Goal: Task Accomplishment & Management: Complete application form

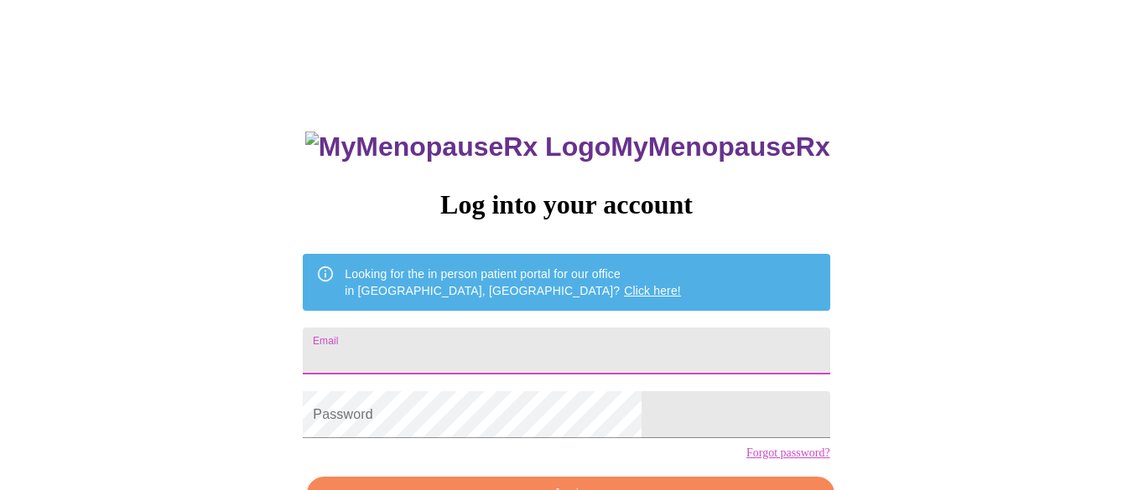
click at [611, 330] on input "Email" at bounding box center [566, 351] width 527 height 47
type input "[PERSON_NAME][EMAIL_ADDRESS][DOMAIN_NAME]"
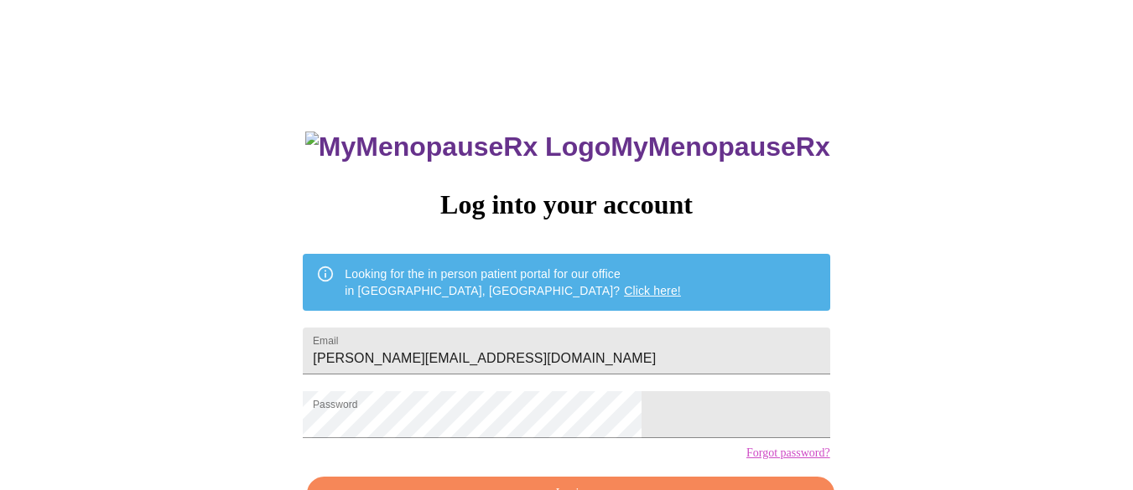
click at [912, 322] on div "MyMenopauseRx Log into your account Looking for the in person patient portal fo…" at bounding box center [566, 301] width 1119 height 589
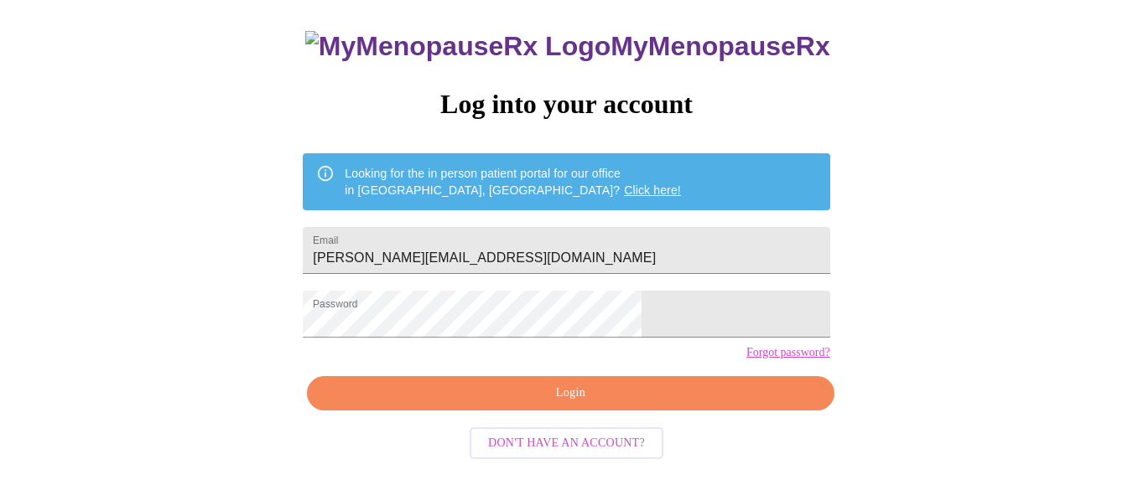
scroll to position [107, 0]
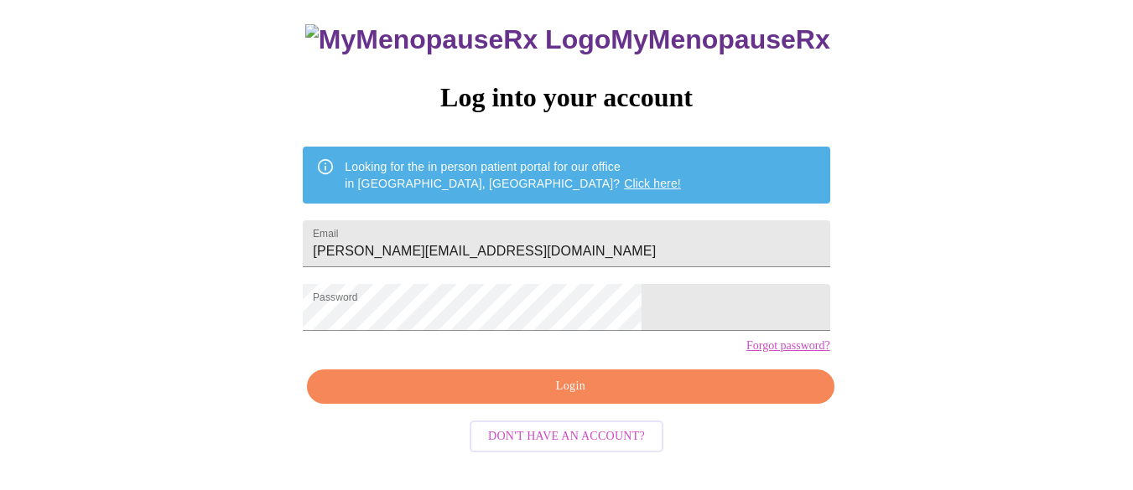
click at [535, 393] on div "MyMenopauseRx Log into your account Looking for the in person patient portal fo…" at bounding box center [566, 242] width 560 height 490
click at [565, 397] on span "Login" at bounding box center [570, 386] width 488 height 21
click at [565, 416] on div "MyMenopauseRx Log into your account Looking for the in person patient portal fo…" at bounding box center [566, 242] width 560 height 490
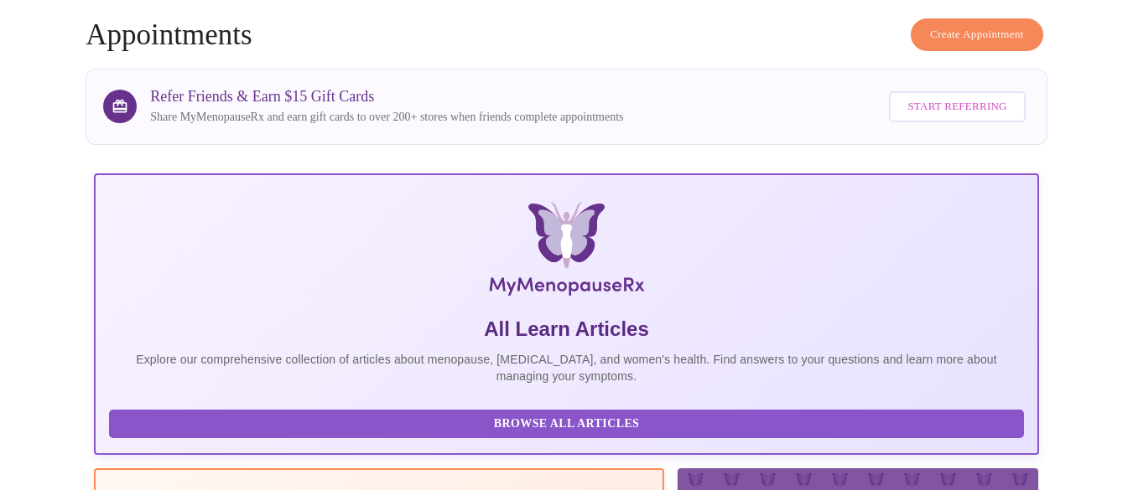
scroll to position [107, 0]
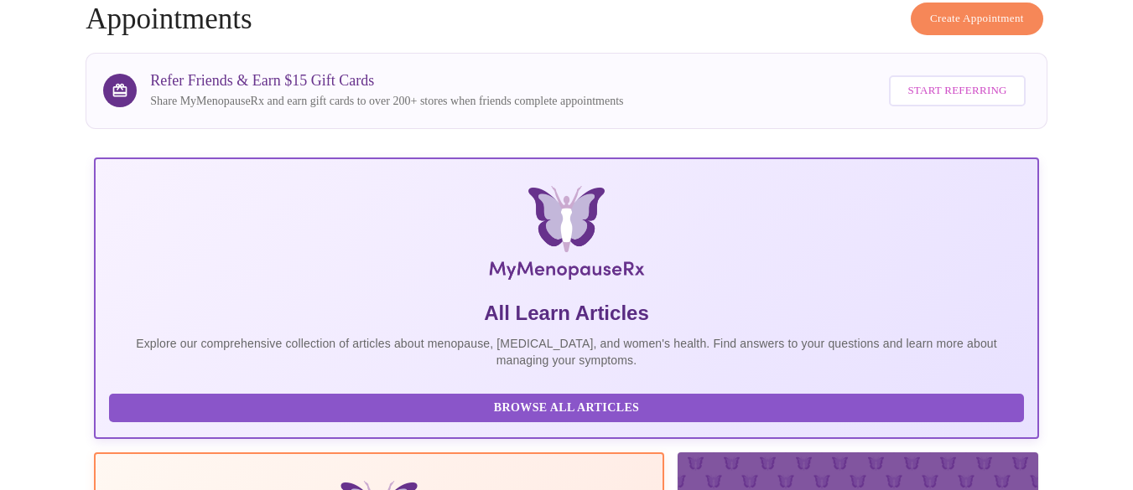
drag, startPoint x: 92, startPoint y: 50, endPoint x: 86, endPoint y: 43, distance: 9.6
click at [86, 53] on div "Refer Friends & Earn $15 Gift Cards Share MyMenopauseRx and earn gift cards to …" at bounding box center [567, 91] width 962 height 76
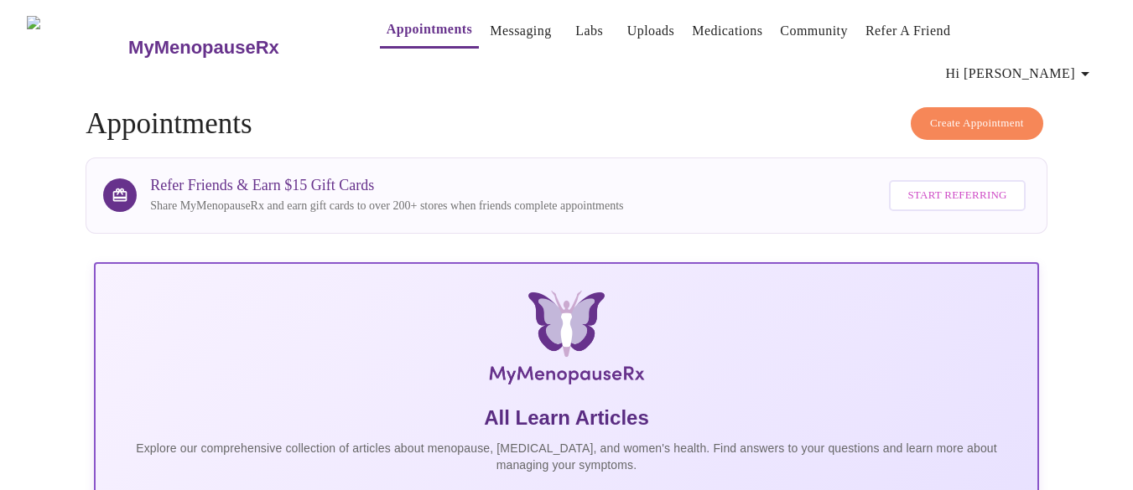
scroll to position [0, 0]
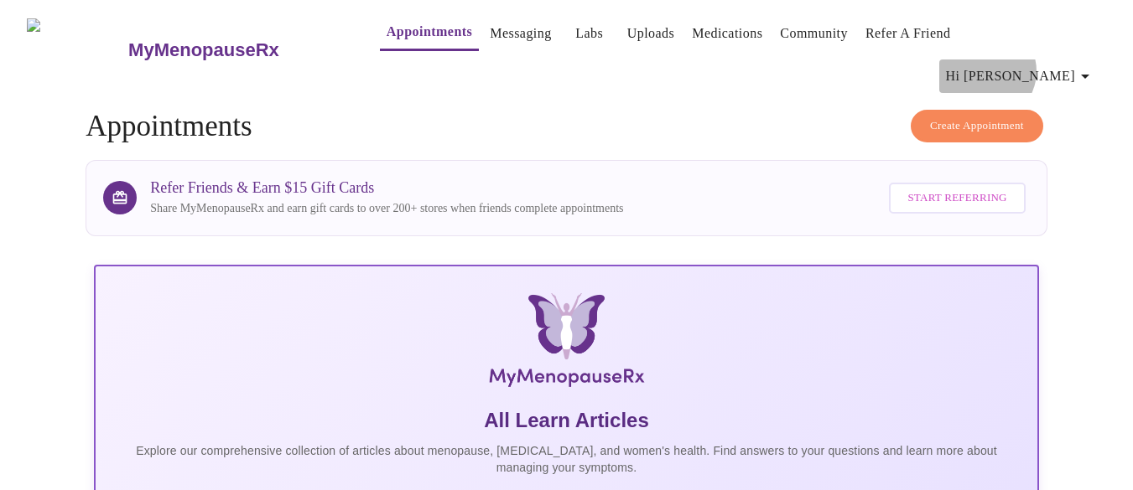
click at [1061, 65] on span "Hi [PERSON_NAME]" at bounding box center [1020, 76] width 149 height 23
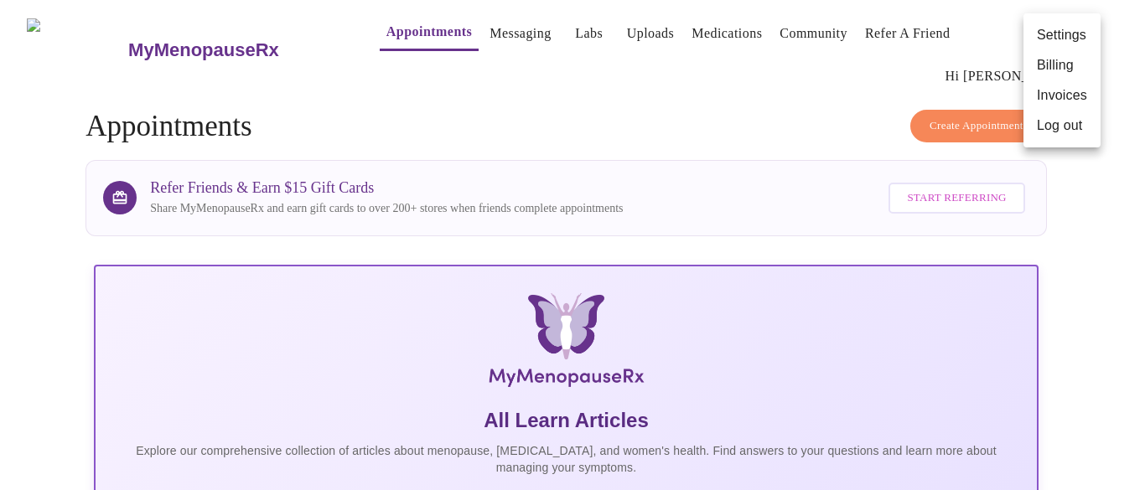
click at [476, 108] on div at bounding box center [572, 245] width 1145 height 490
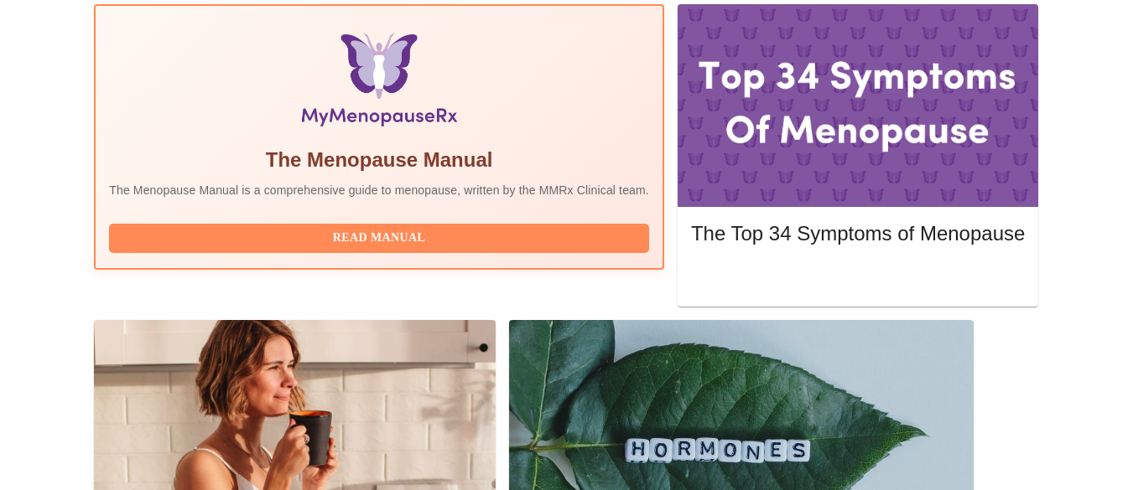
scroll to position [570, 0]
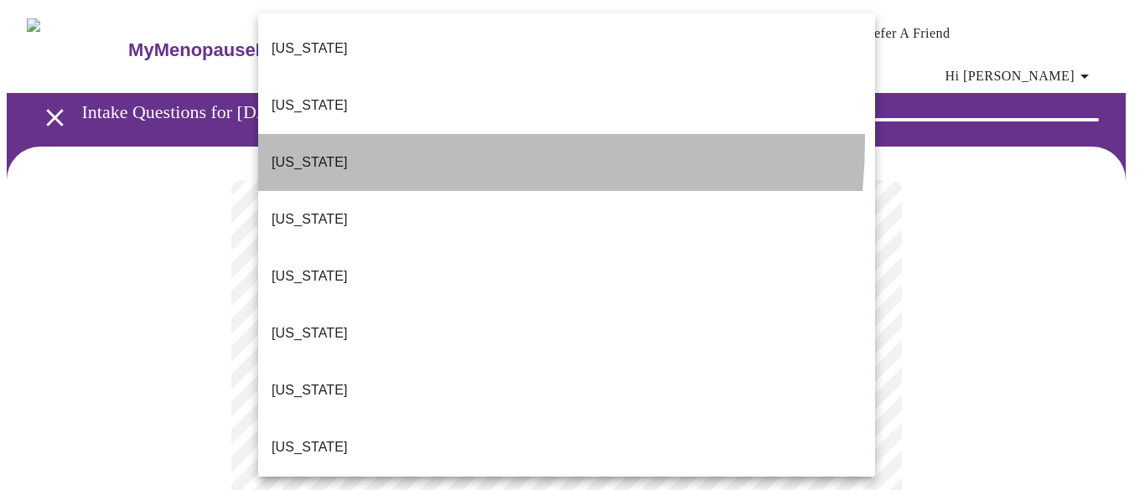
click at [313, 134] on li "[US_STATE]" at bounding box center [566, 162] width 617 height 57
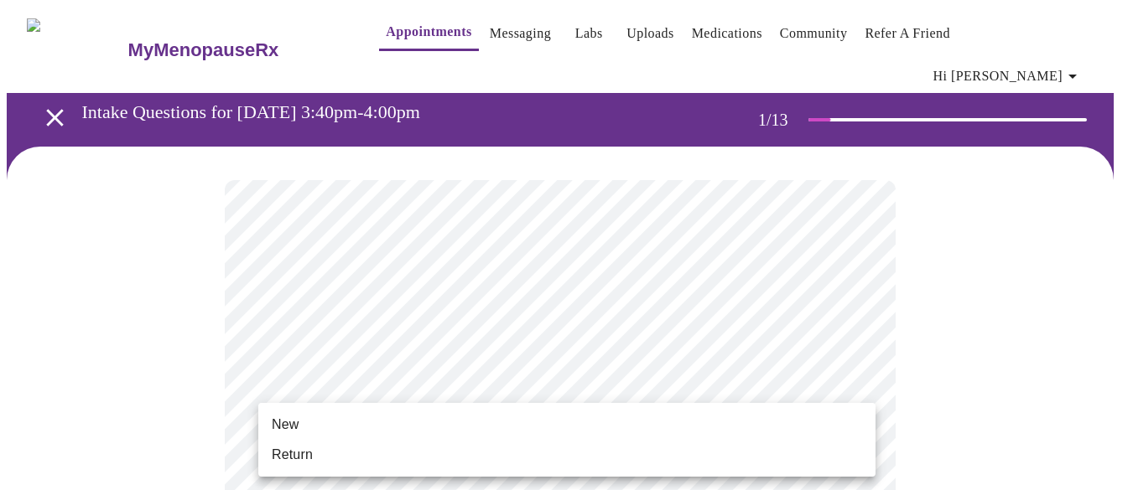
scroll to position [20, 0]
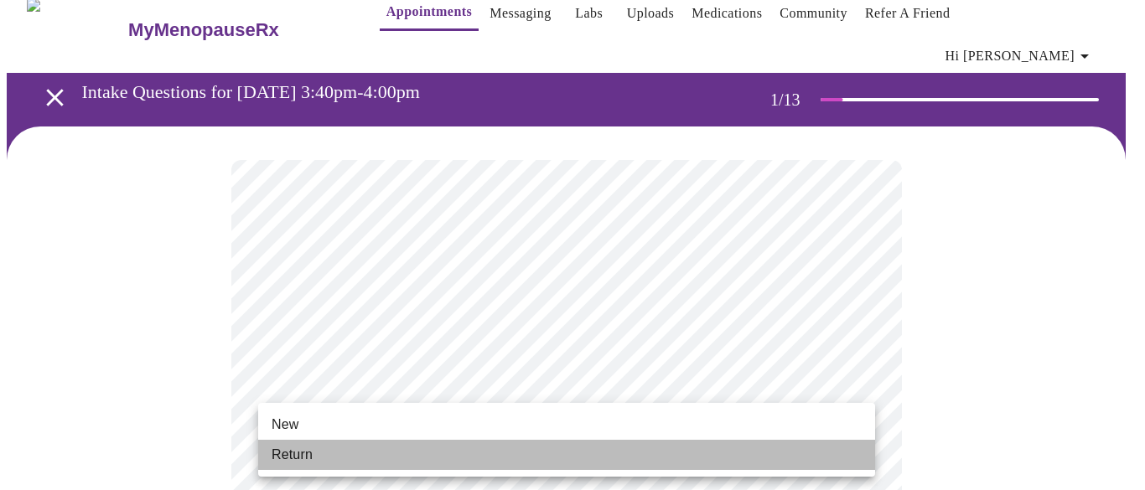
click at [306, 451] on span "Return" at bounding box center [292, 455] width 41 height 20
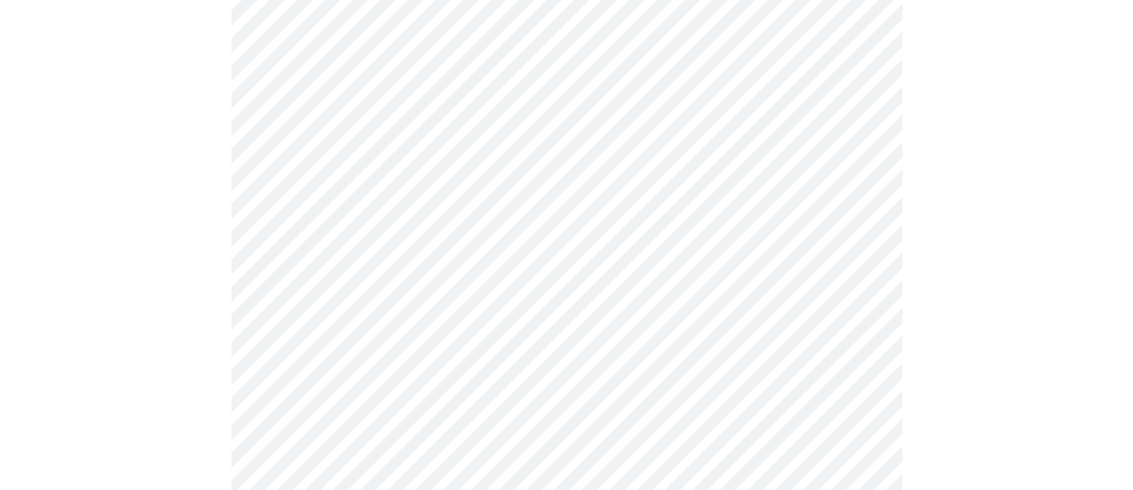
scroll to position [423, 0]
click at [959, 318] on div at bounding box center [566, 420] width 1119 height 1392
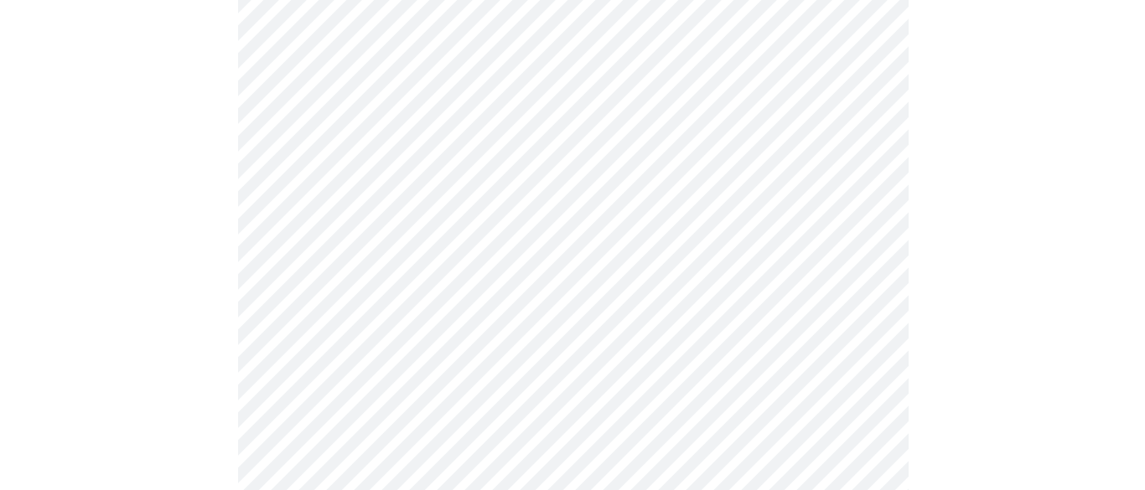
scroll to position [1018, 0]
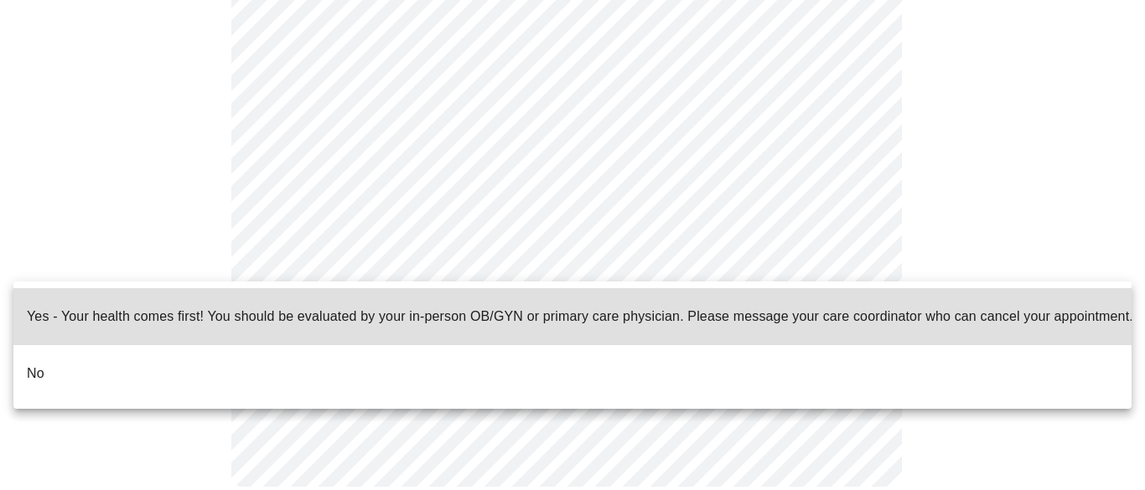
click at [755, 263] on div at bounding box center [572, 245] width 1145 height 490
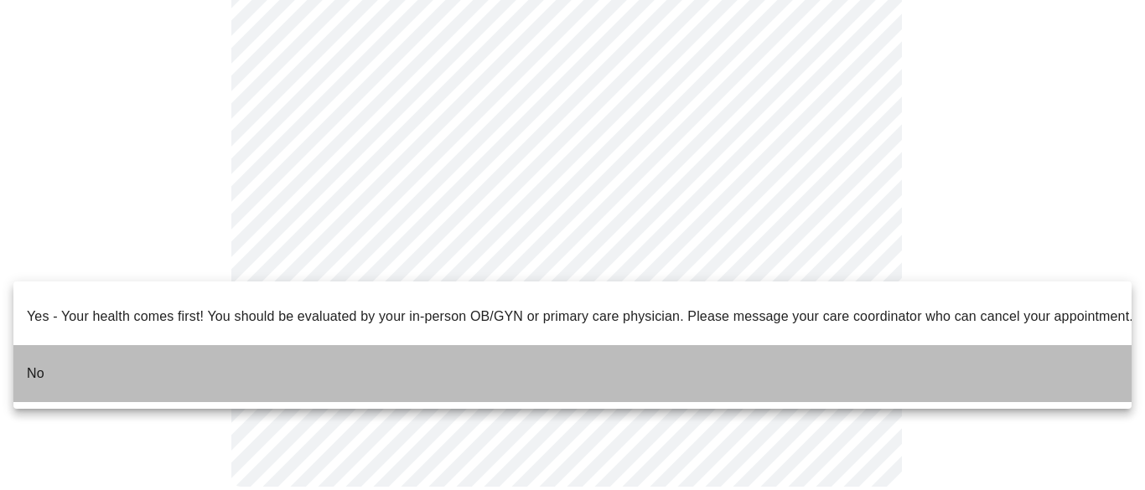
click at [42, 364] on p "No" at bounding box center [36, 374] width 18 height 20
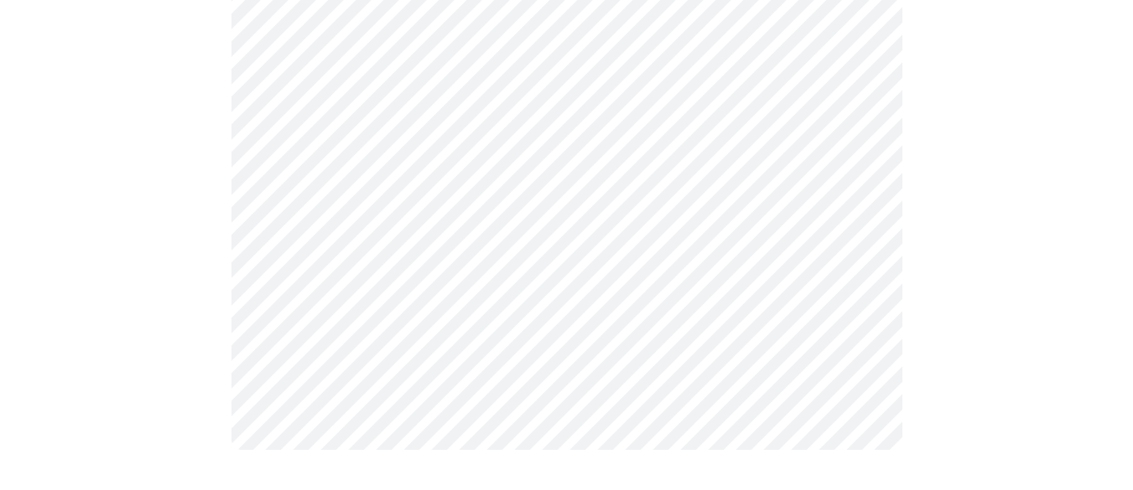
scroll to position [0, 0]
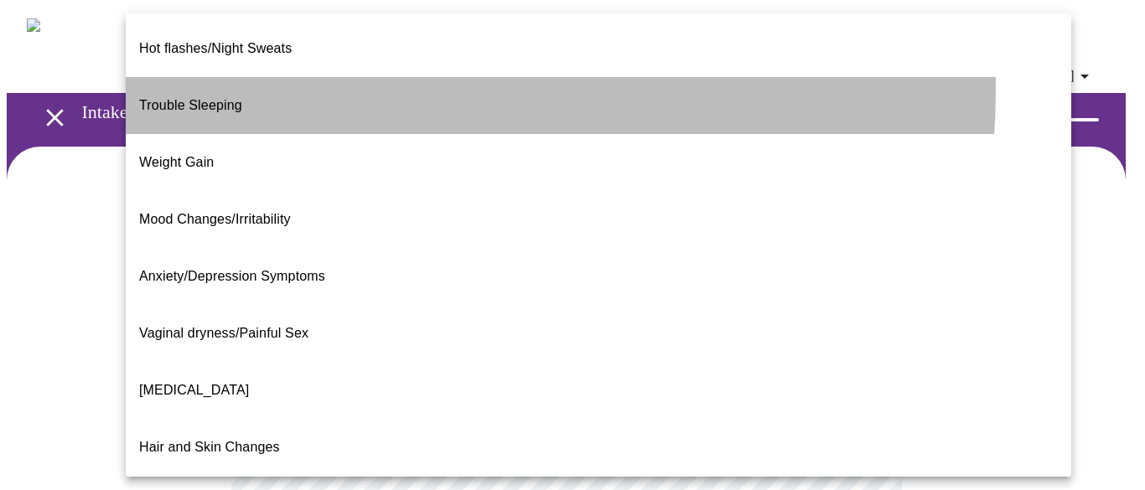
click at [240, 98] on span "Trouble Sleeping" at bounding box center [190, 105] width 103 height 14
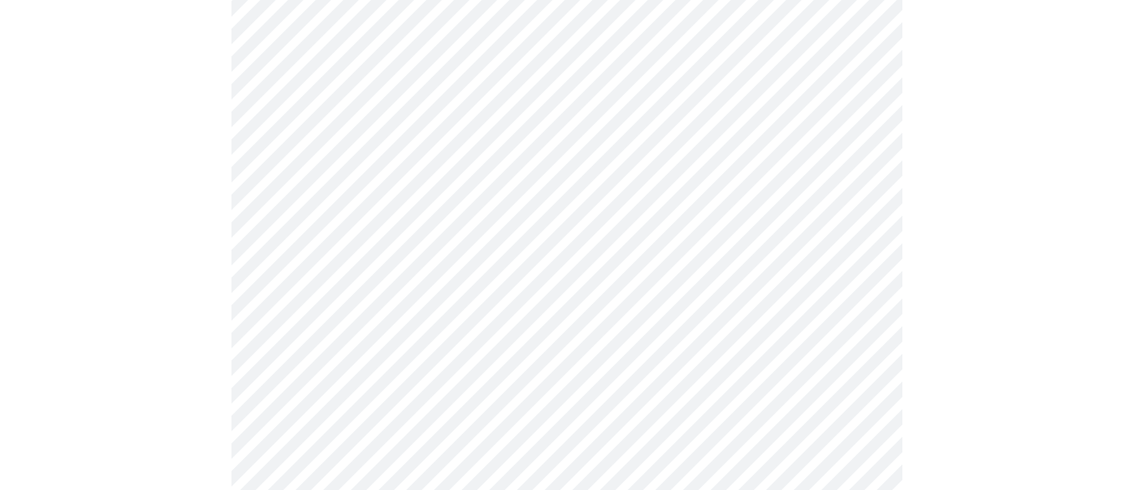
scroll to position [335, 0]
click at [740, 187] on body "MyMenopauseRx Appointments Messaging Labs Uploads Medications Community Refer a…" at bounding box center [566, 181] width 1119 height 1021
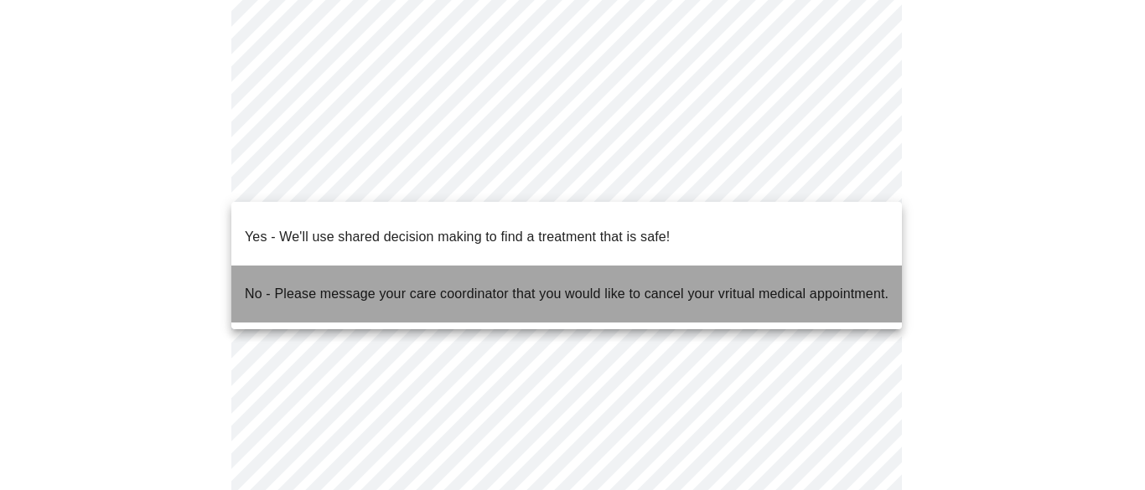
click at [660, 284] on p "No - Please message your care coordinator that you would like to cancel your vr…" at bounding box center [567, 294] width 644 height 20
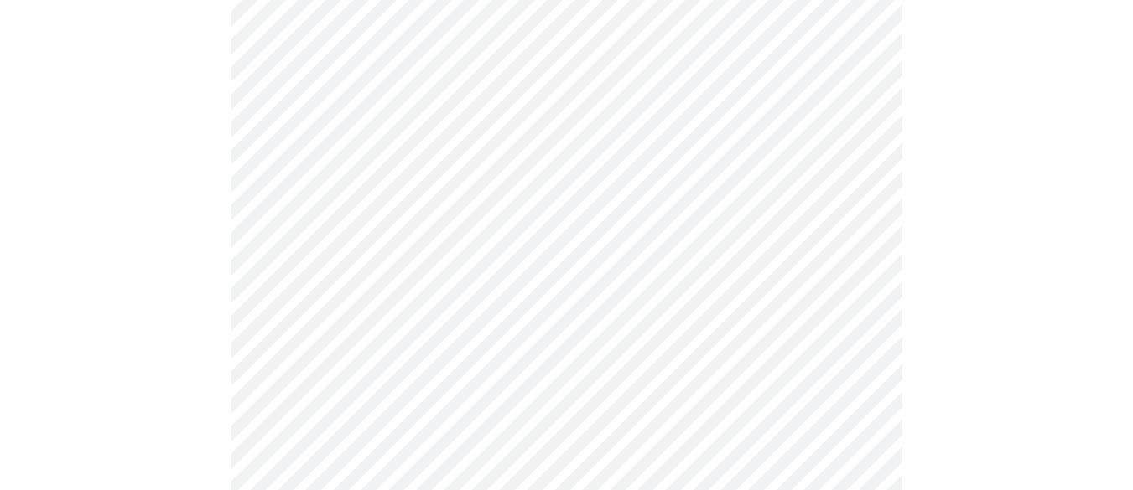
click at [967, 347] on div at bounding box center [566, 228] width 1119 height 835
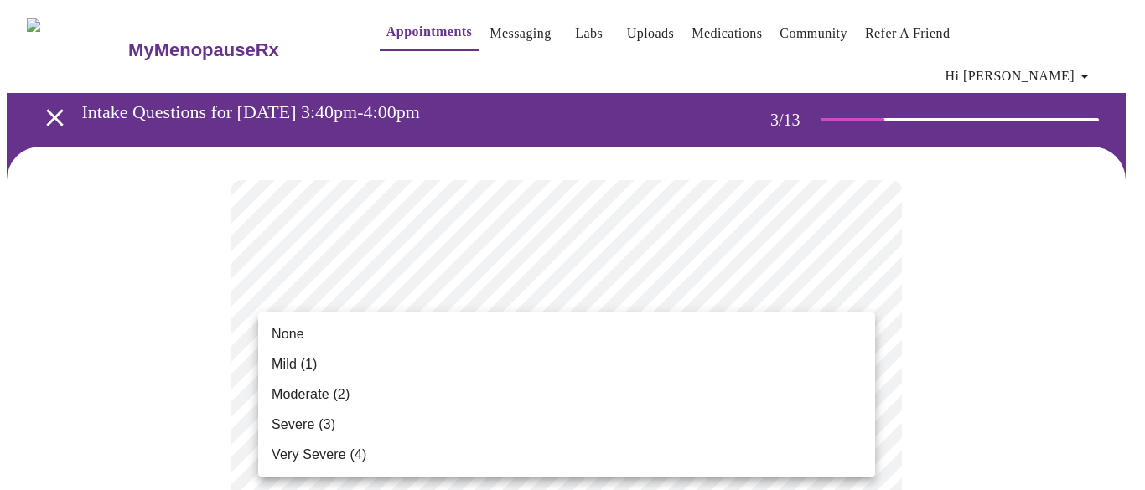
click at [341, 454] on span "Very Severe (4)" at bounding box center [319, 455] width 95 height 20
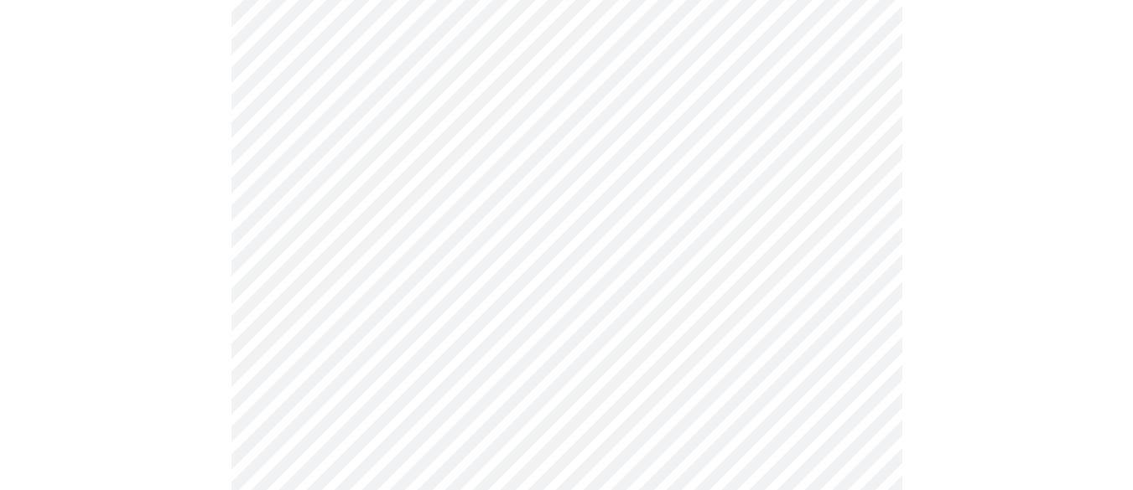
scroll to position [335, 0]
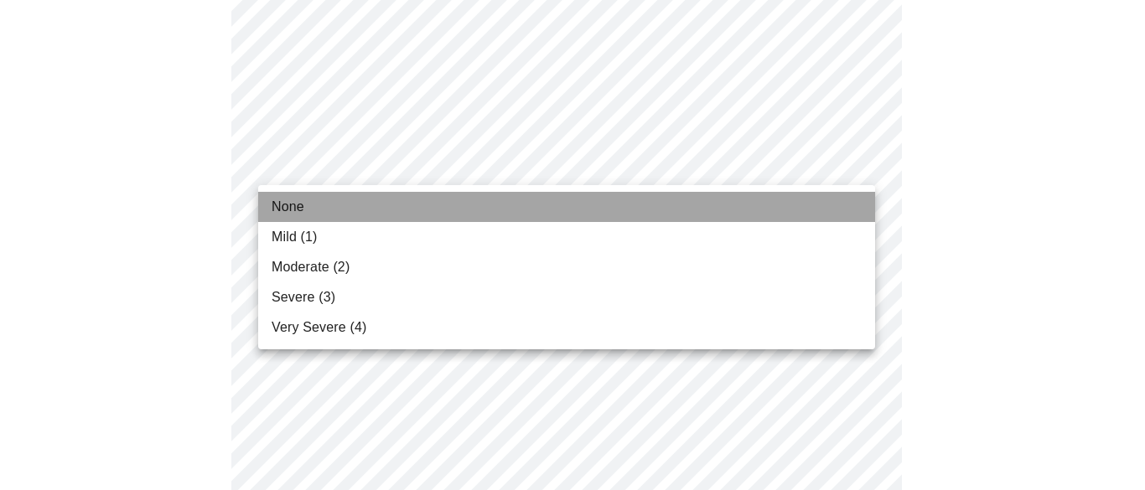
click at [314, 200] on li "None" at bounding box center [566, 207] width 617 height 30
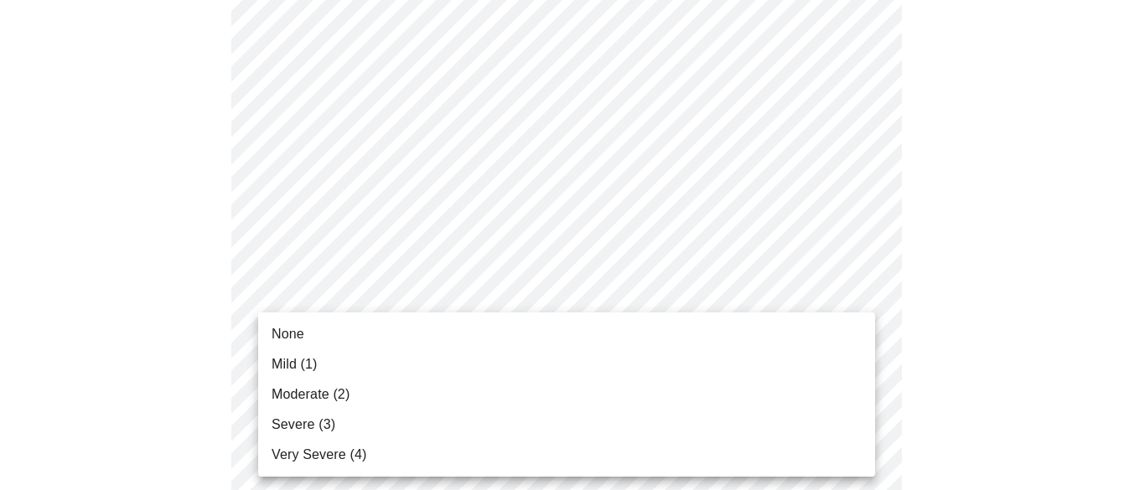
click at [288, 449] on span "Very Severe (4)" at bounding box center [319, 455] width 95 height 20
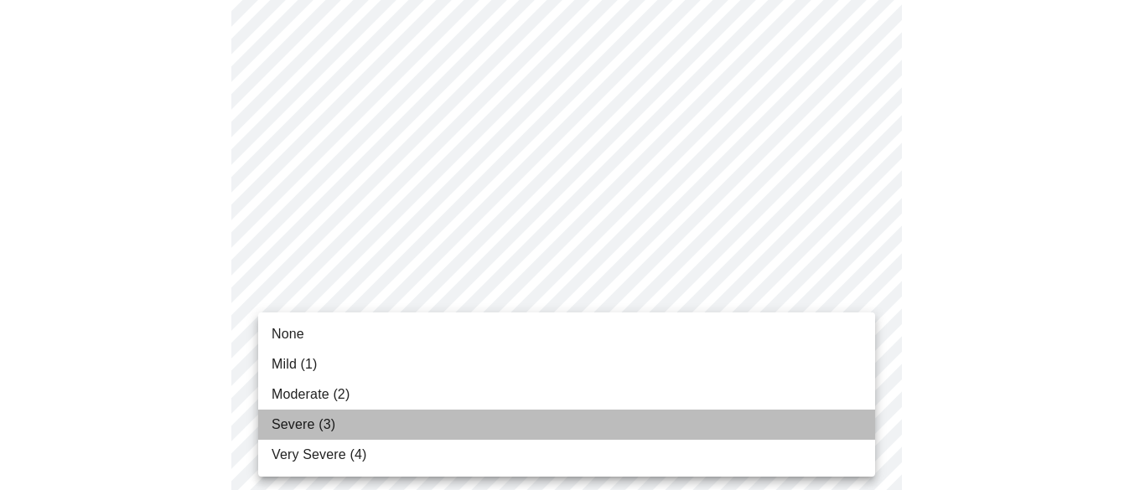
click at [305, 423] on span "Severe (3)" at bounding box center [304, 425] width 64 height 20
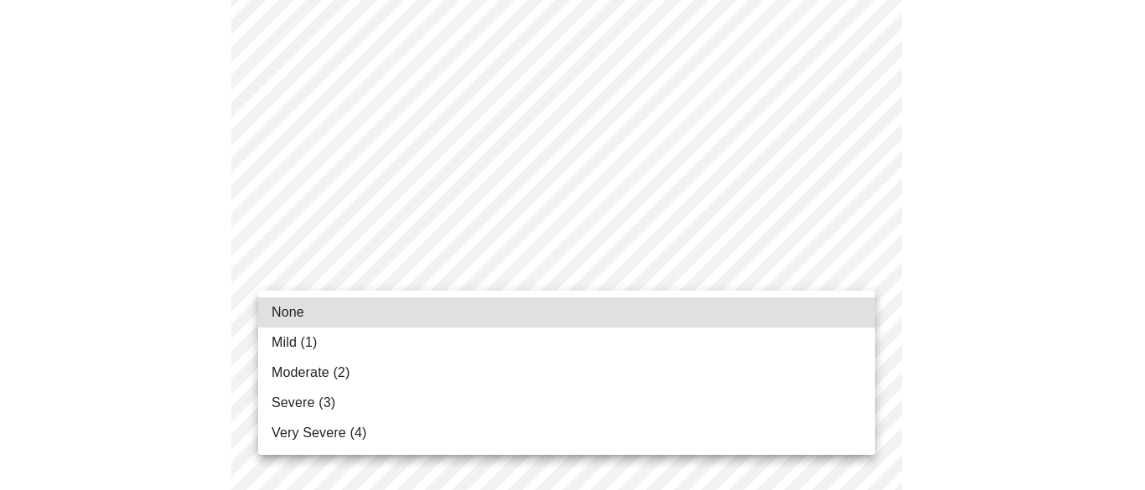
click at [328, 272] on body "MyMenopauseRx Appointments Messaging Labs Uploads Medications Community Refer a…" at bounding box center [573, 483] width 1132 height 2160
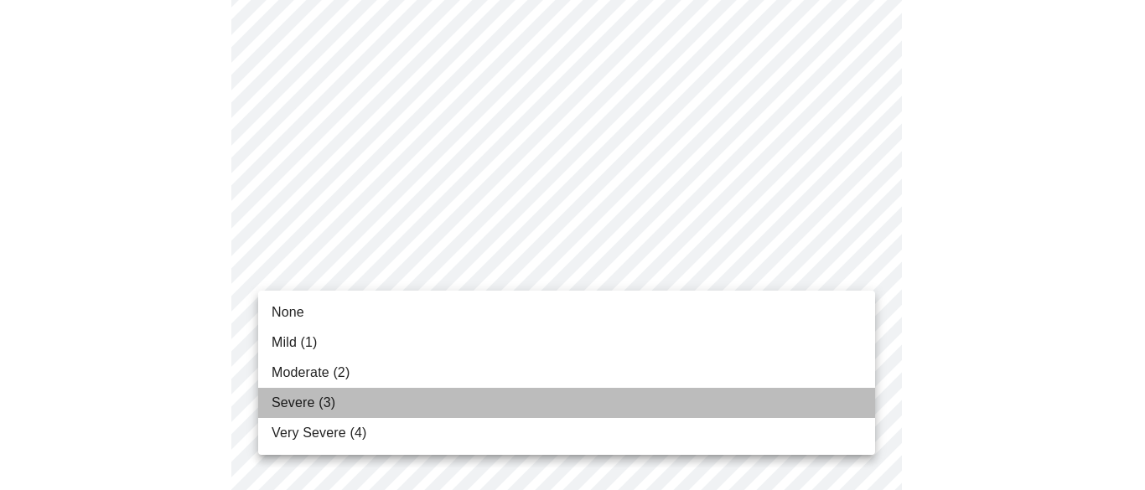
click at [293, 401] on span "Severe (3)" at bounding box center [304, 403] width 64 height 20
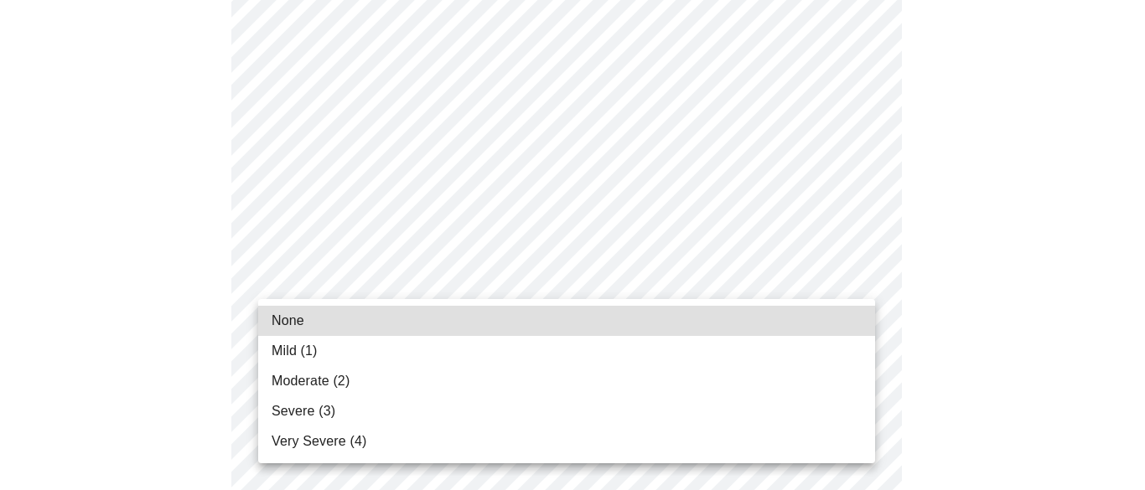
click at [339, 288] on body "MyMenopauseRx Appointments Messaging Labs Uploads Medications Community Refer a…" at bounding box center [573, 370] width 1132 height 2136
click at [303, 402] on span "Severe (3)" at bounding box center [304, 412] width 64 height 20
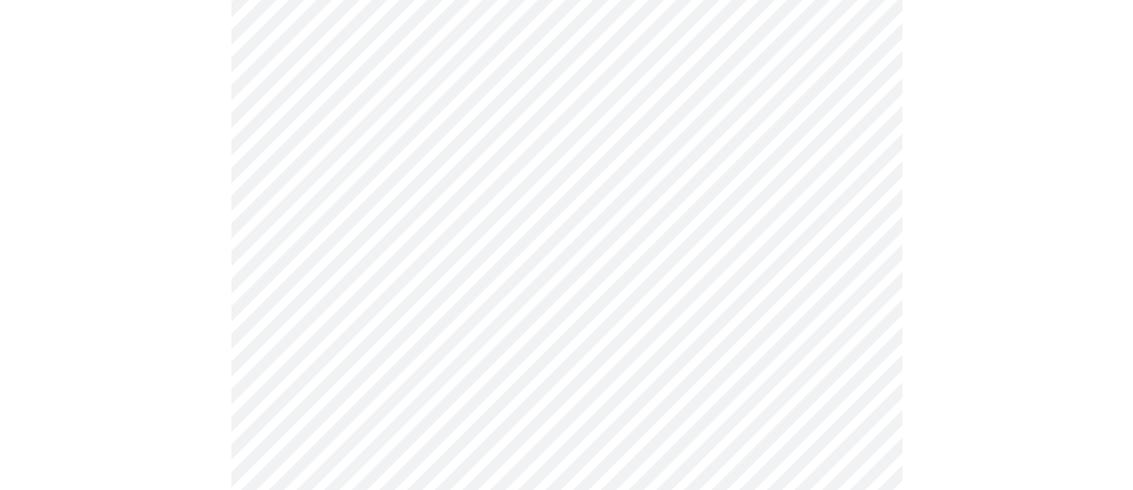
click at [161, 394] on div at bounding box center [566, 428] width 1119 height 1973
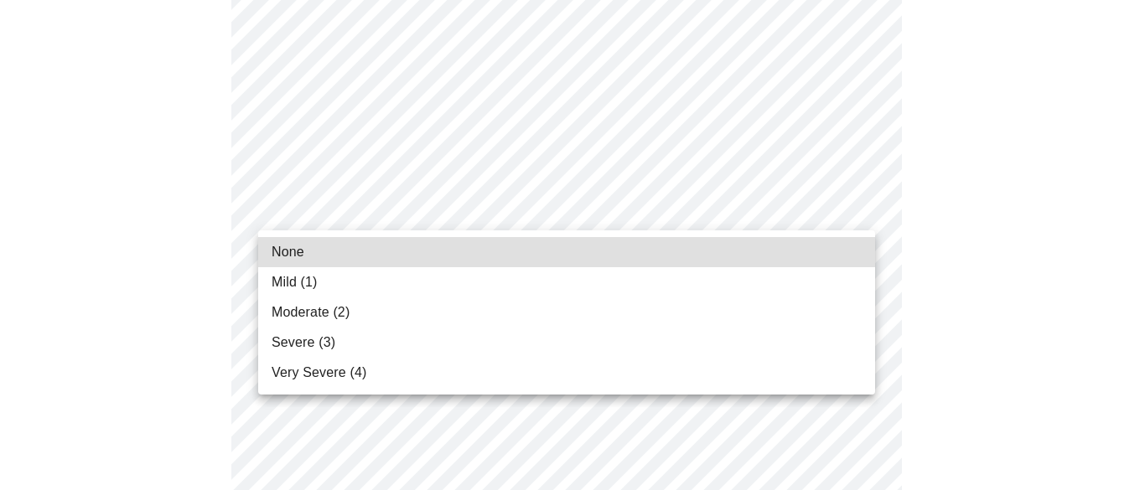
click at [324, 216] on body "MyMenopauseRx Appointments Messaging Labs Uploads Medications Community Refer a…" at bounding box center [573, 157] width 1132 height 2113
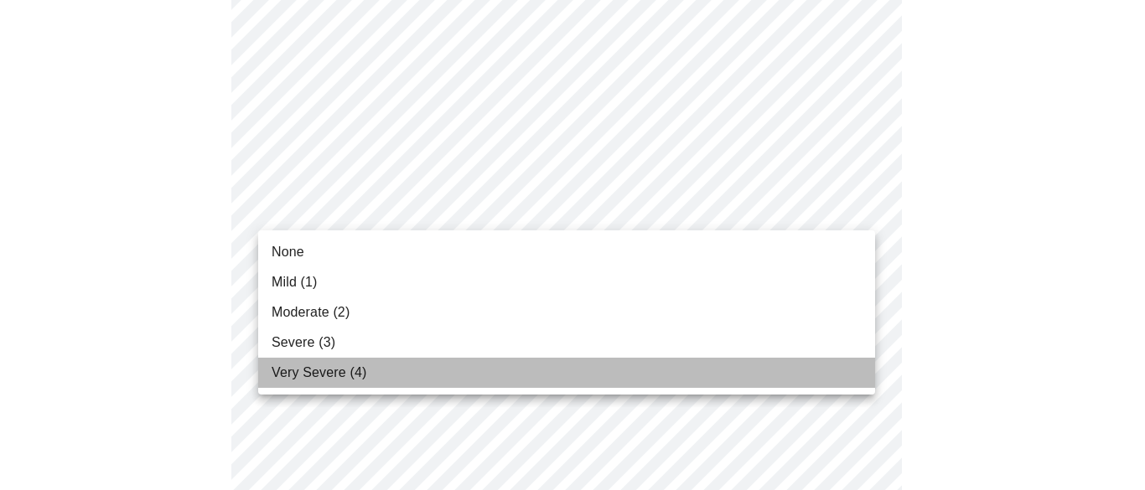
click at [326, 366] on span "Very Severe (4)" at bounding box center [319, 373] width 95 height 20
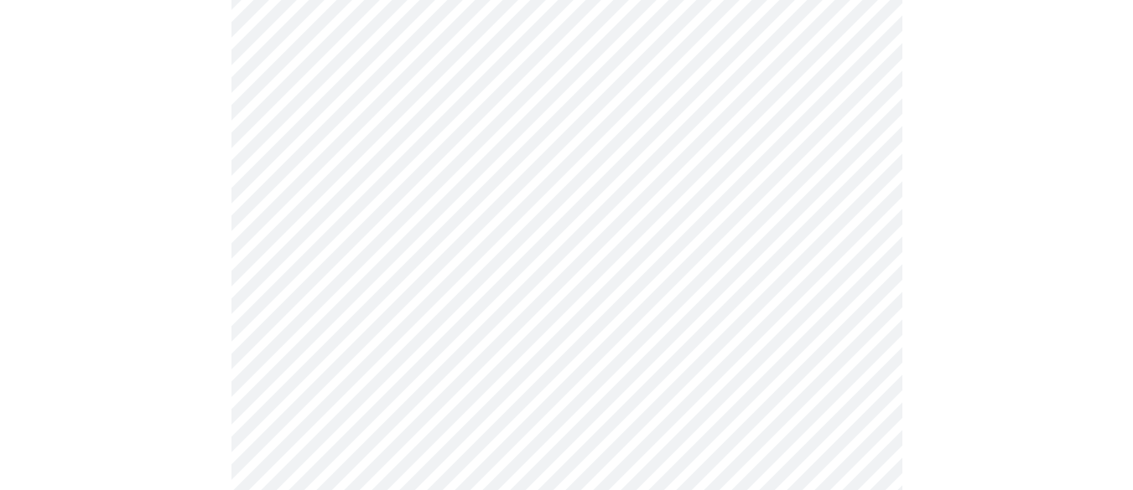
click at [195, 361] on div at bounding box center [566, 215] width 1119 height 1949
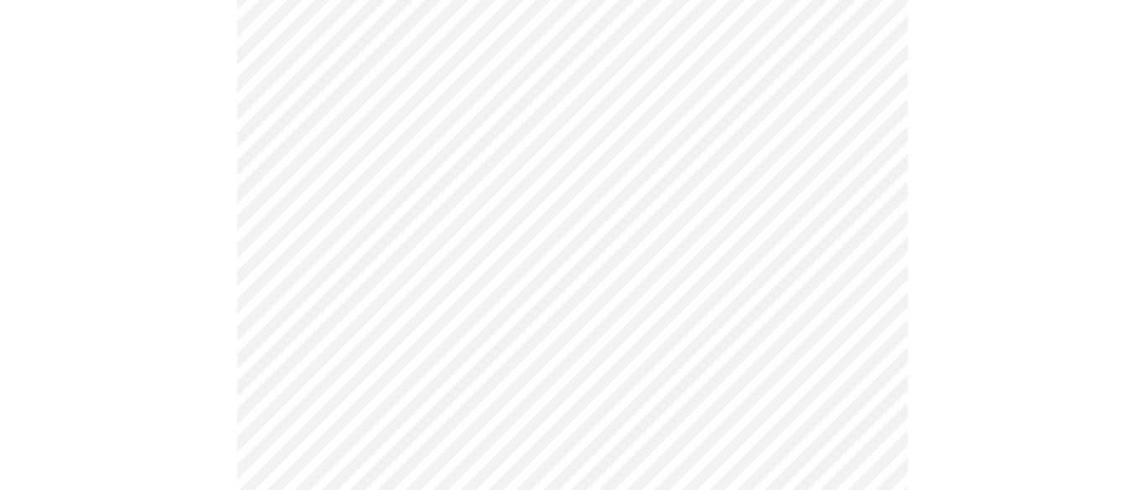
click at [318, 332] on body "MyMenopauseRx Appointments Messaging Labs Uploads Medications Community Refer a…" at bounding box center [573, 145] width 1132 height 2089
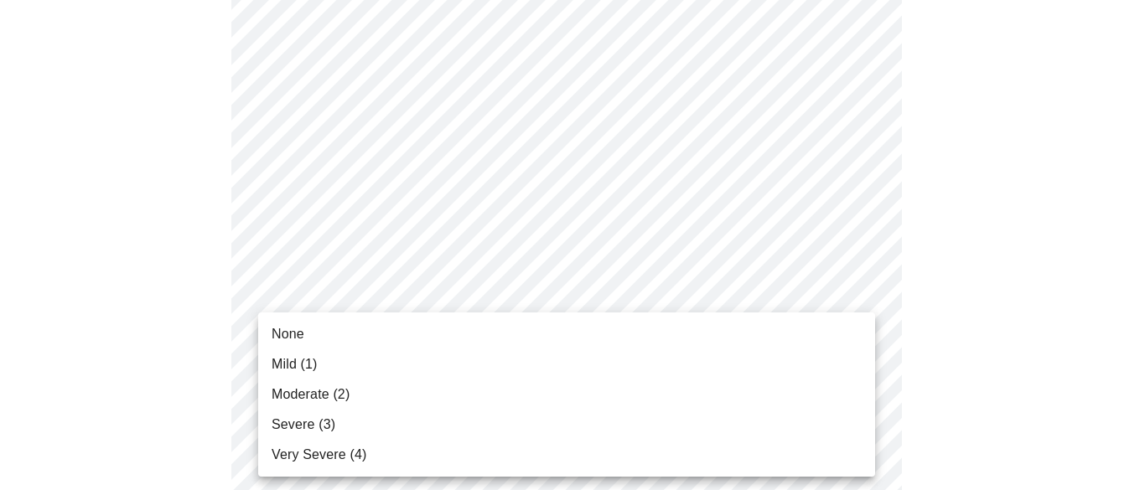
click at [318, 332] on li "None" at bounding box center [566, 334] width 617 height 30
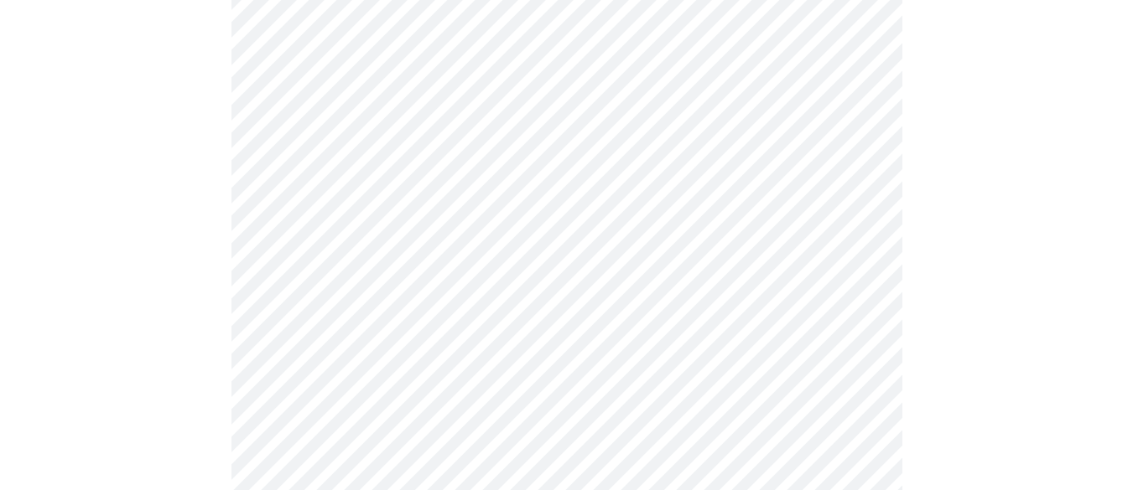
click at [196, 388] on div at bounding box center [566, 204] width 1119 height 1926
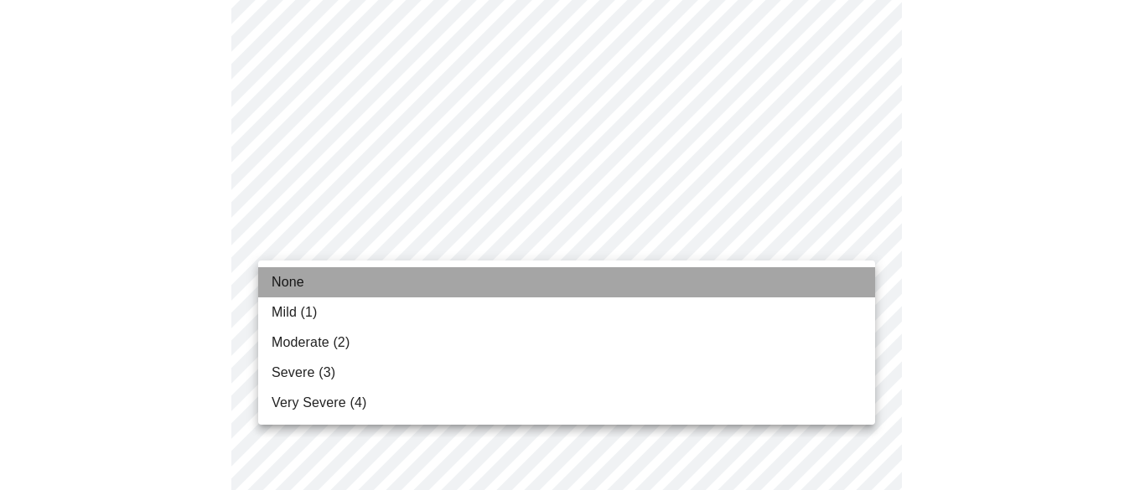
click at [350, 283] on li "None" at bounding box center [566, 282] width 617 height 30
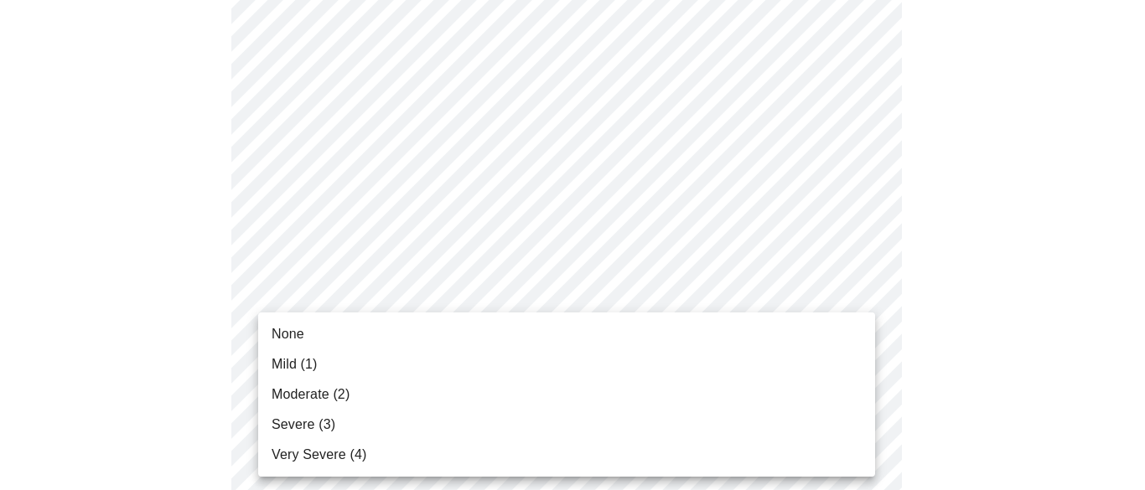
click at [387, 376] on li "Mild (1)" at bounding box center [566, 365] width 617 height 30
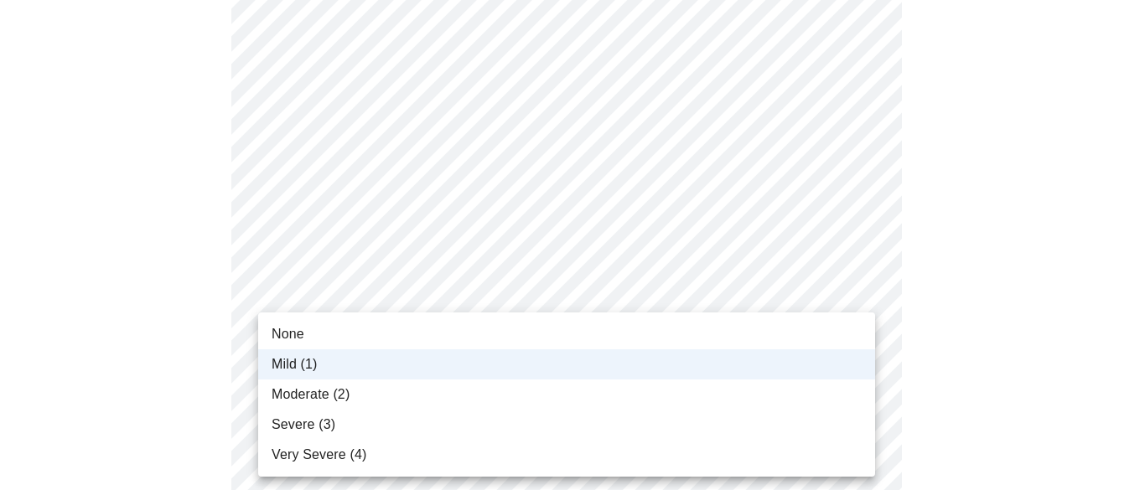
click at [305, 332] on li "None" at bounding box center [566, 334] width 617 height 30
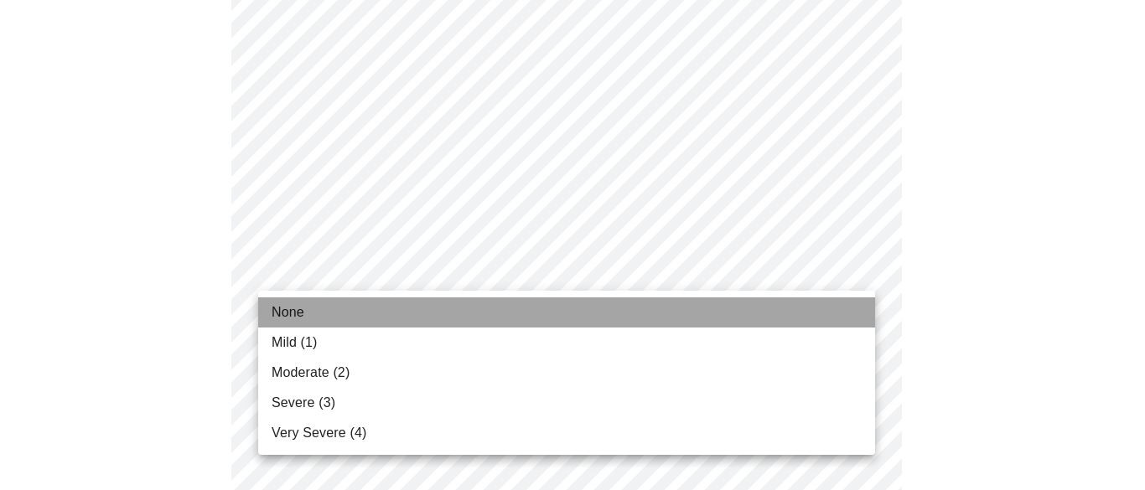
click at [312, 312] on li "None" at bounding box center [566, 313] width 617 height 30
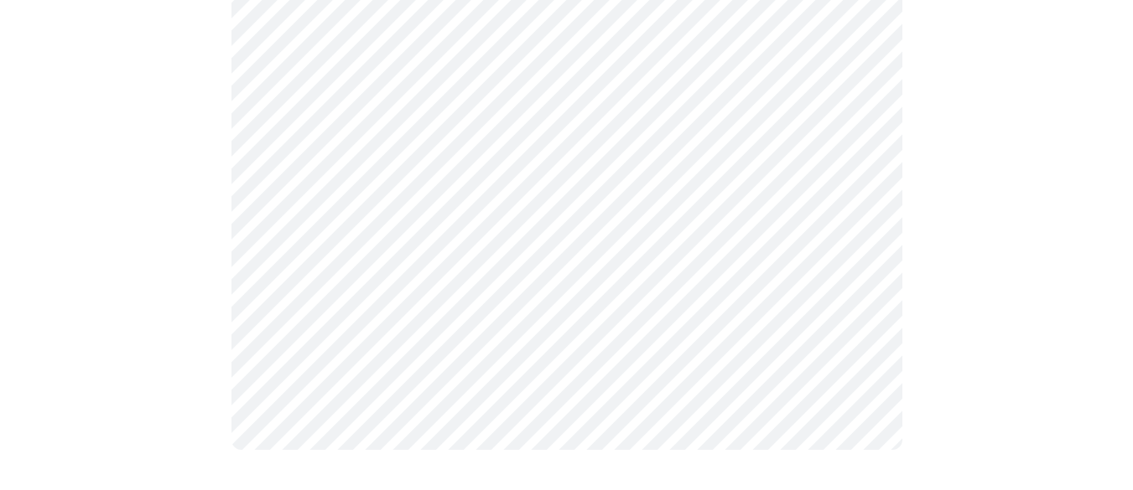
scroll to position [0, 0]
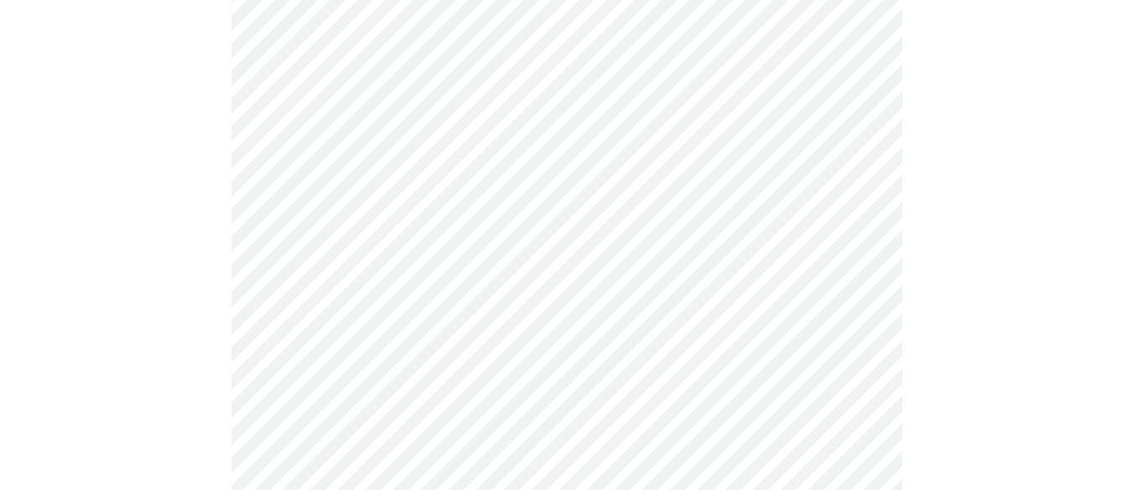
scroll to position [628, 0]
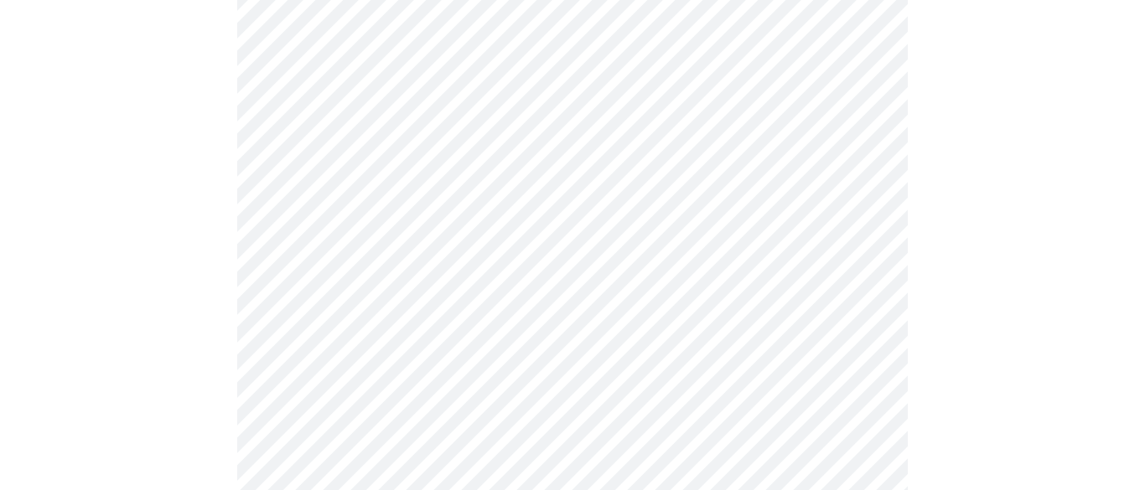
click at [757, 404] on body "MyMenopauseRx Appointments Messaging Labs Uploads Medications Community Refer a…" at bounding box center [573, 218] width 1132 height 1679
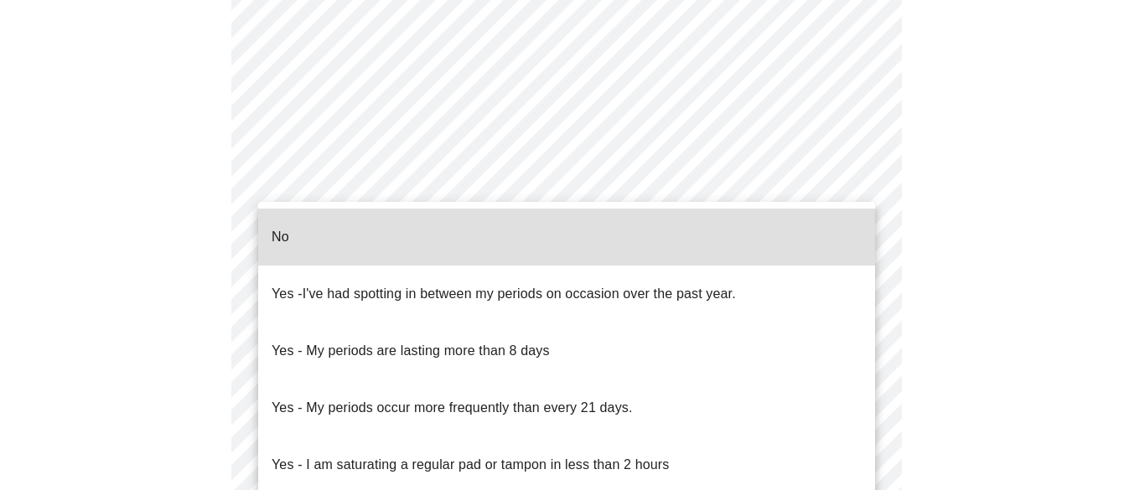
click at [714, 244] on li "No" at bounding box center [566, 237] width 617 height 57
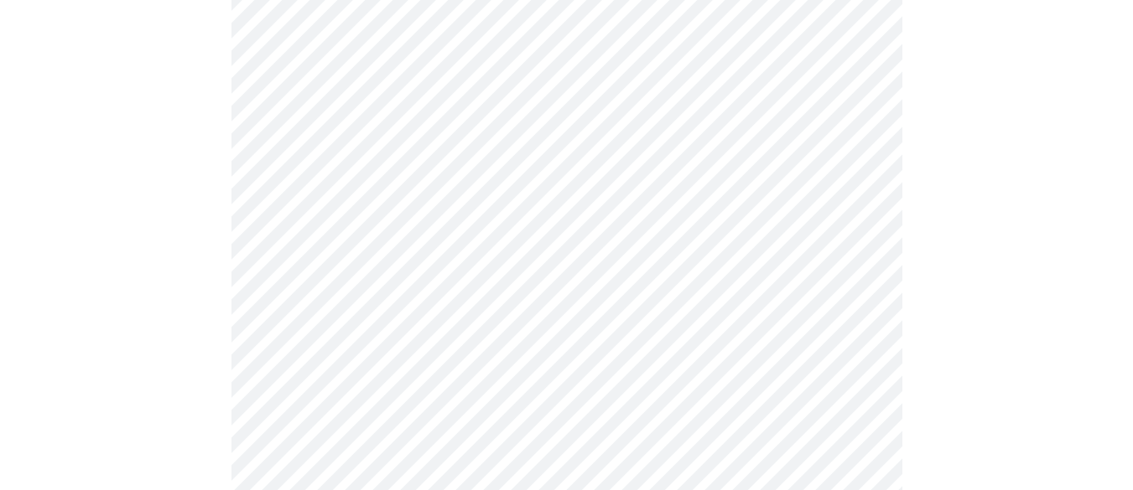
click at [904, 359] on div at bounding box center [566, 283] width 1119 height 1528
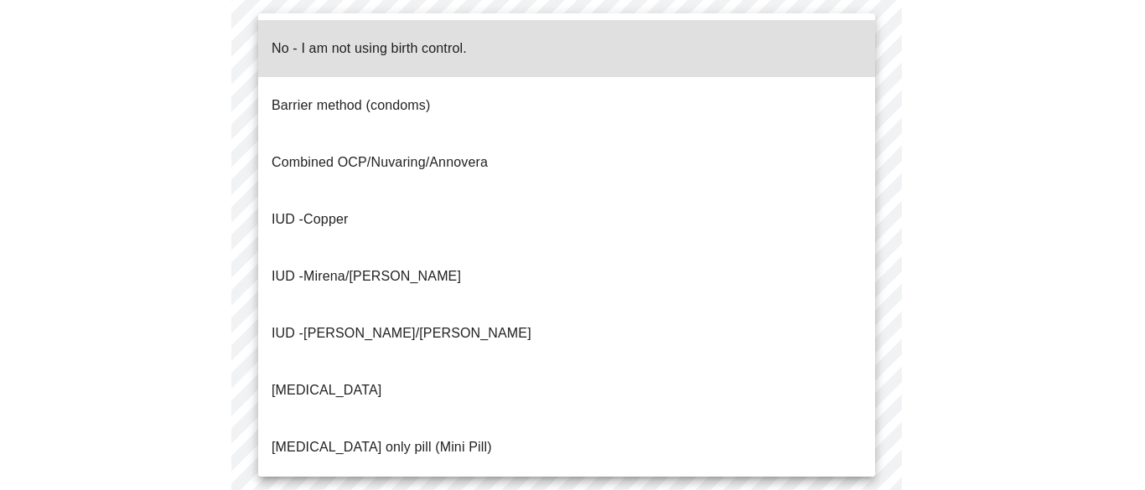
click at [459, 44] on p "No - I am not using birth control." at bounding box center [369, 49] width 195 height 20
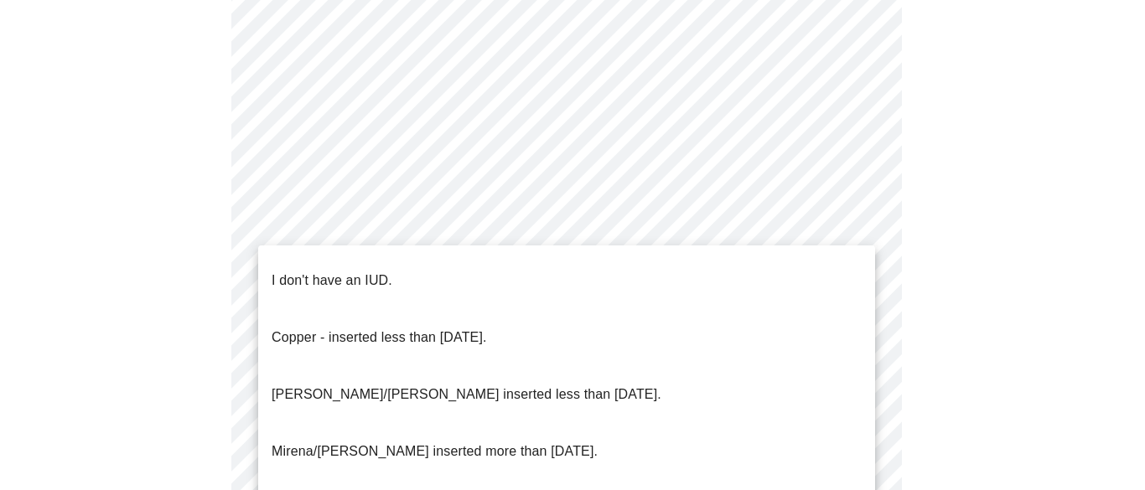
click at [280, 271] on p "I don't have an IUD." at bounding box center [332, 281] width 121 height 20
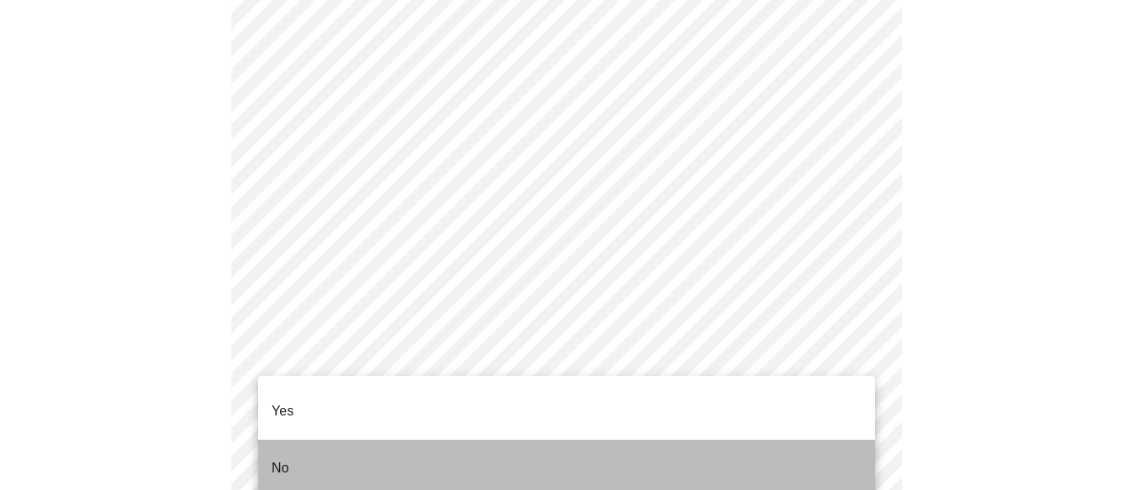
click at [292, 440] on li "No" at bounding box center [566, 468] width 617 height 57
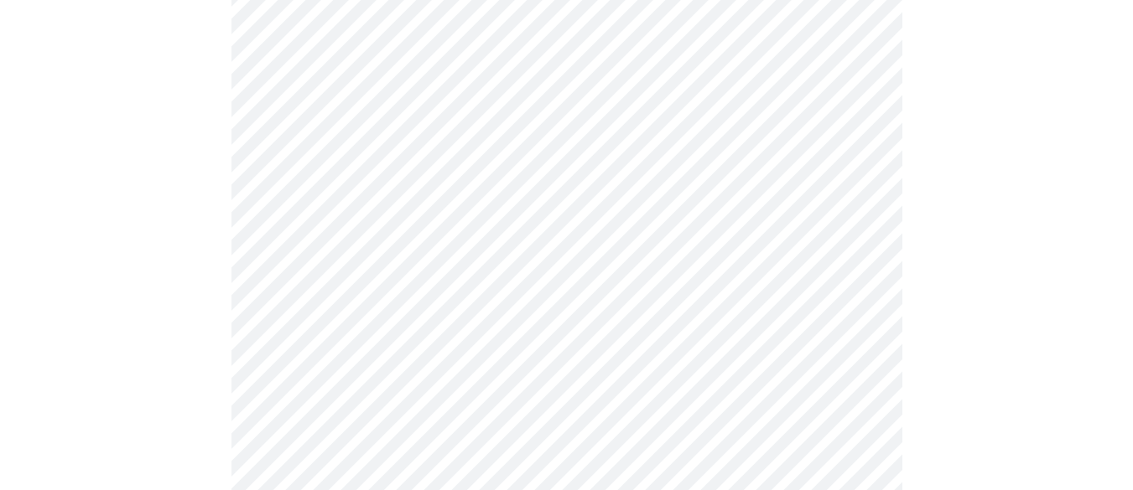
scroll to position [470, 0]
click at [197, 382] on div at bounding box center [566, 426] width 1119 height 1498
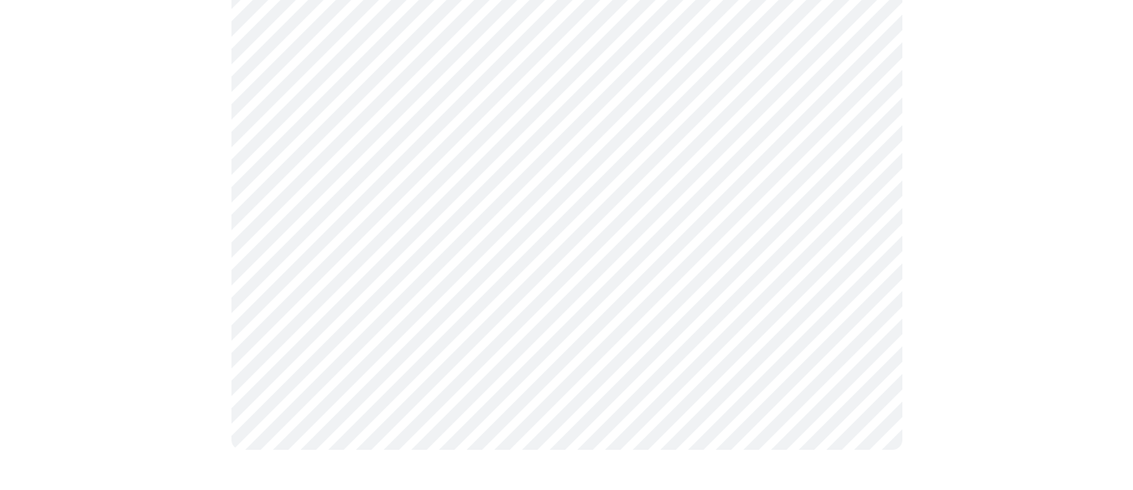
scroll to position [0, 0]
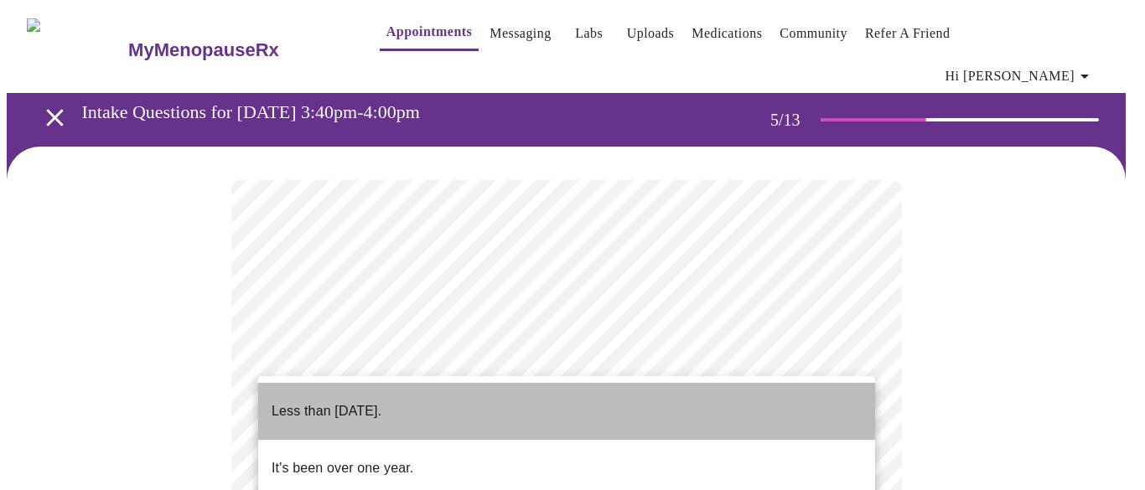
click at [381, 402] on p "Less than [DATE]." at bounding box center [327, 412] width 110 height 20
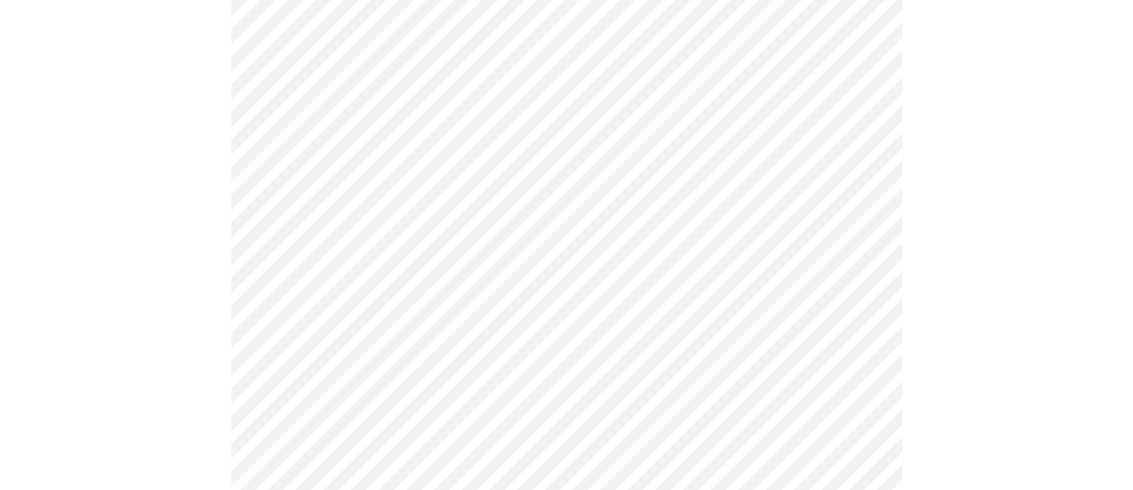
scroll to position [335, 0]
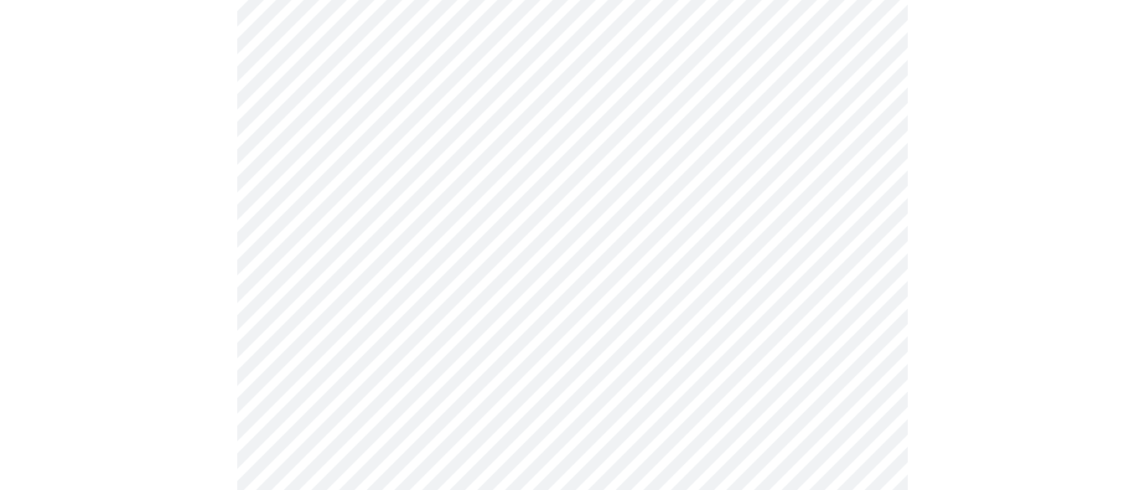
click at [553, 241] on body "MyMenopauseRx Appointments Messaging Labs Uploads Medications Community Refer a…" at bounding box center [573, 302] width 1132 height 1263
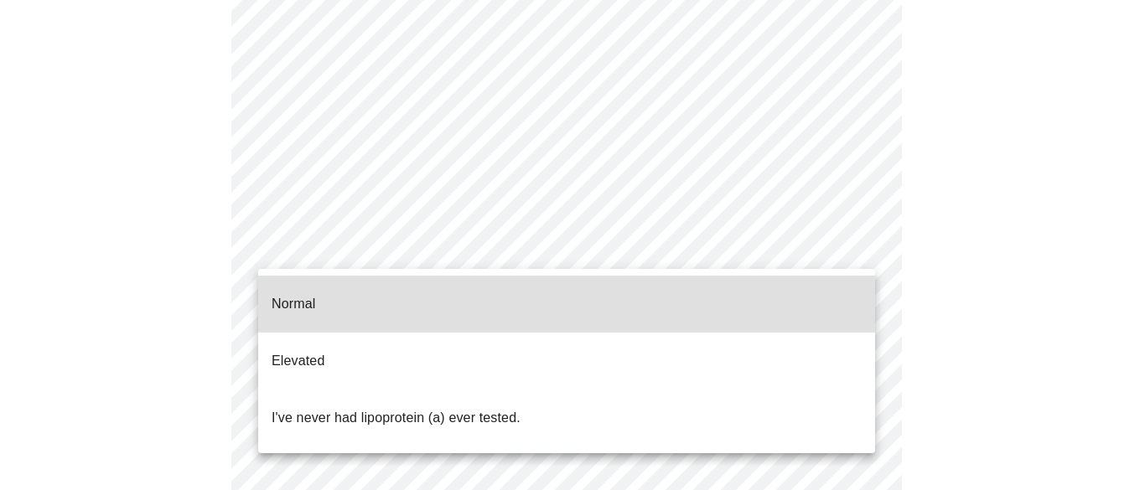
click at [471, 408] on p "I've never had lipoprotein (a) ever tested." at bounding box center [396, 418] width 249 height 20
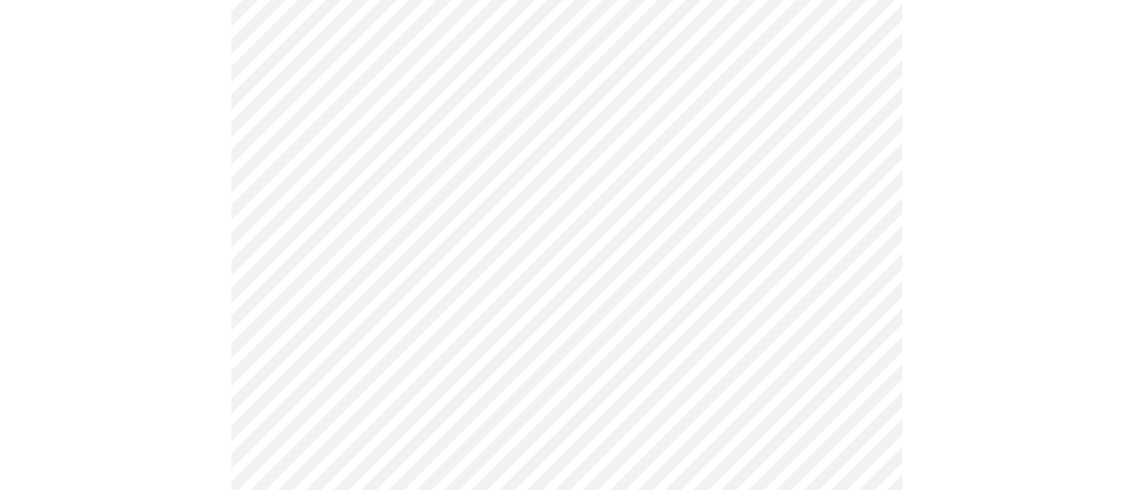
click at [978, 364] on div at bounding box center [566, 367] width 1119 height 1113
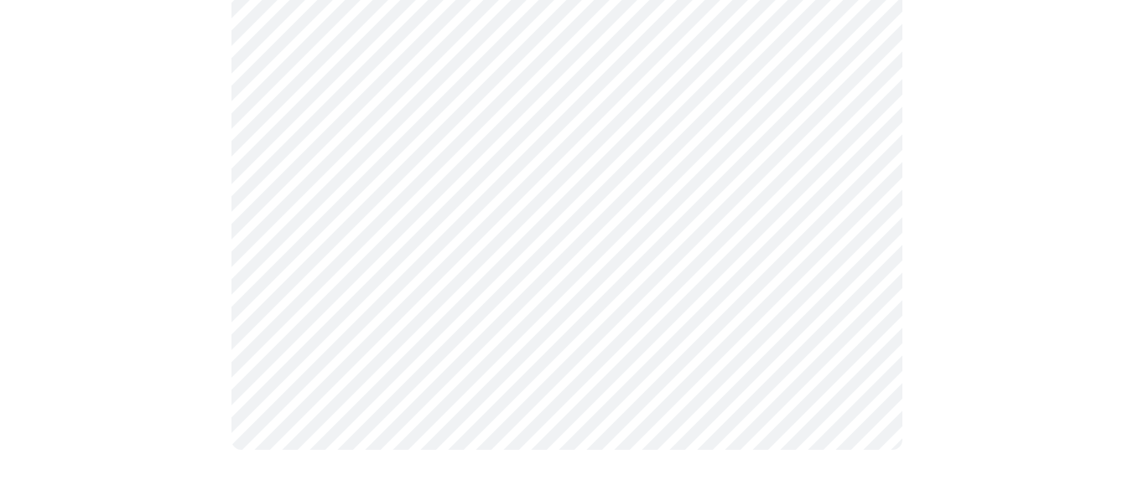
scroll to position [0, 0]
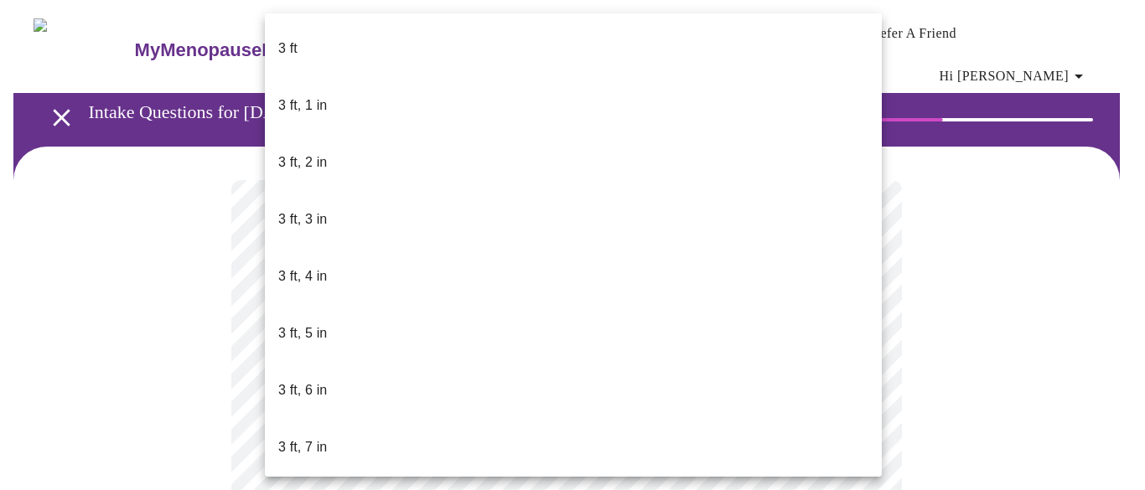
scroll to position [15, 0]
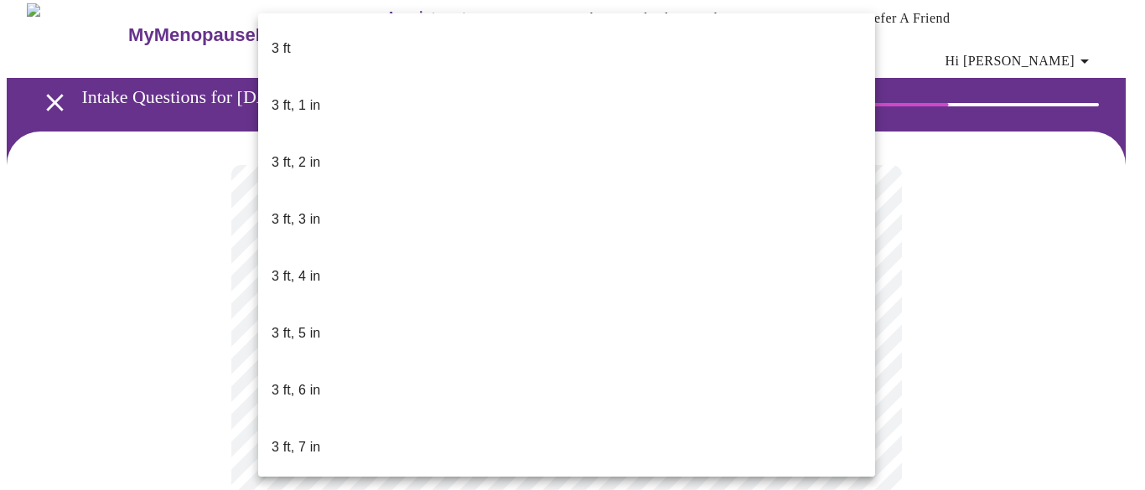
click at [366, 474] on body "MyMenopauseRx Appointments Messaging Labs Uploads Medications Community Refer a…" at bounding box center [573, 439] width 1132 height 895
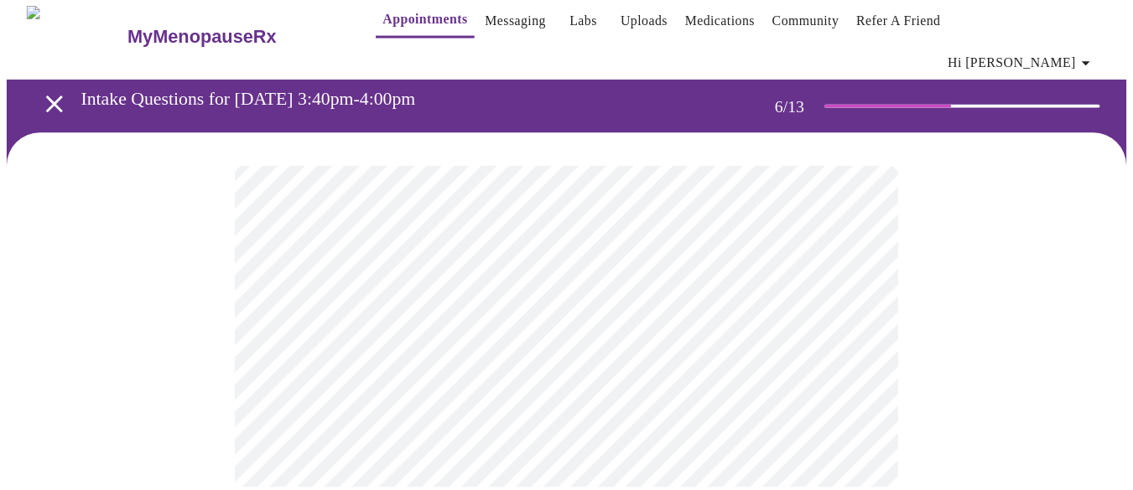
scroll to position [29, 0]
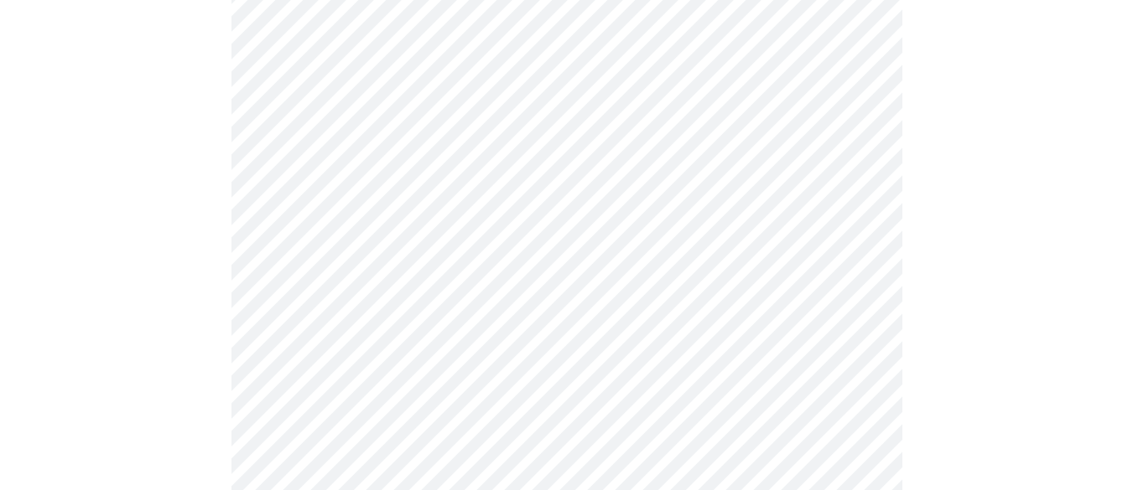
scroll to position [0, 0]
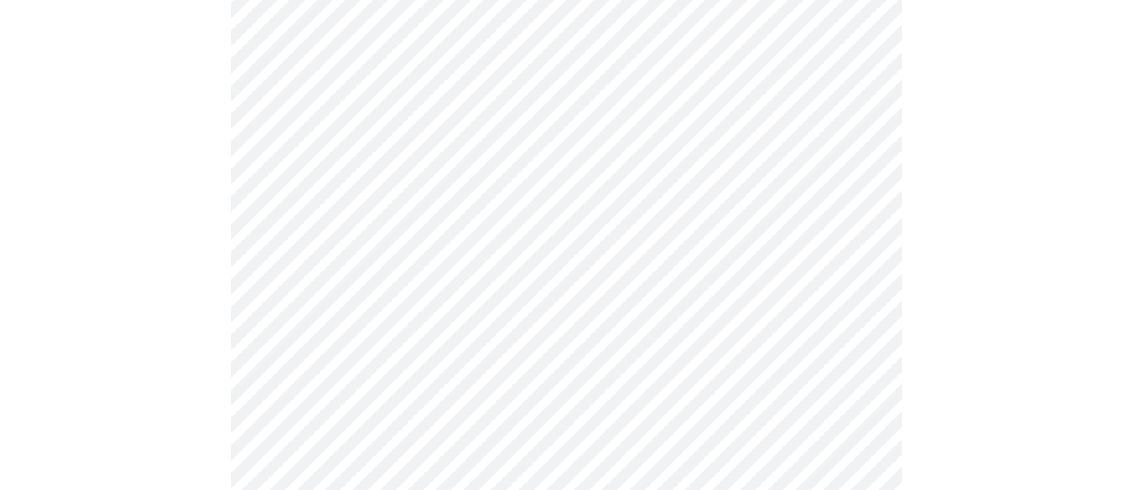
scroll to position [4393, 0]
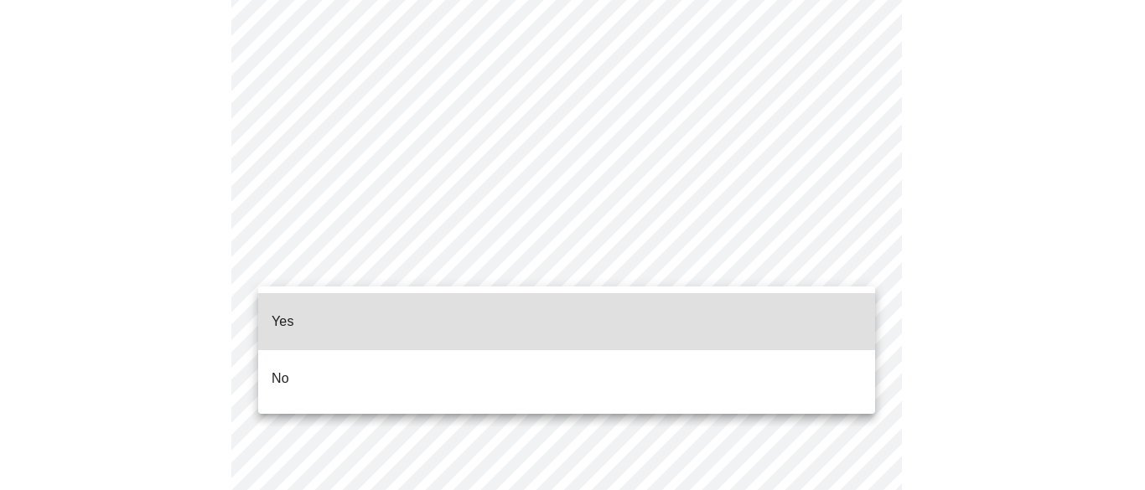
click at [512, 363] on li "No" at bounding box center [566, 378] width 617 height 57
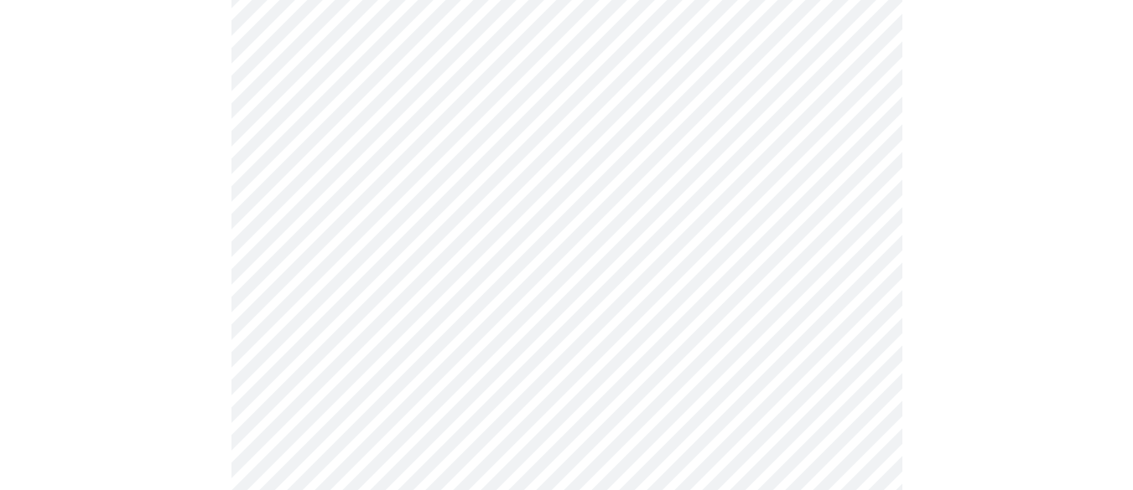
click at [166, 260] on div at bounding box center [566, 291] width 1119 height 1497
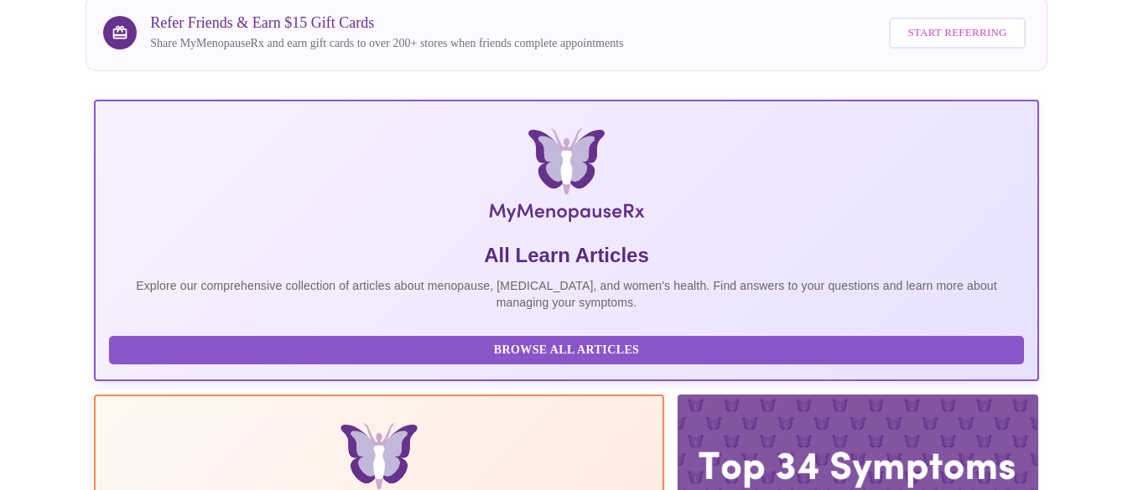
scroll to position [168, 0]
